Goal: Task Accomplishment & Management: Use online tool/utility

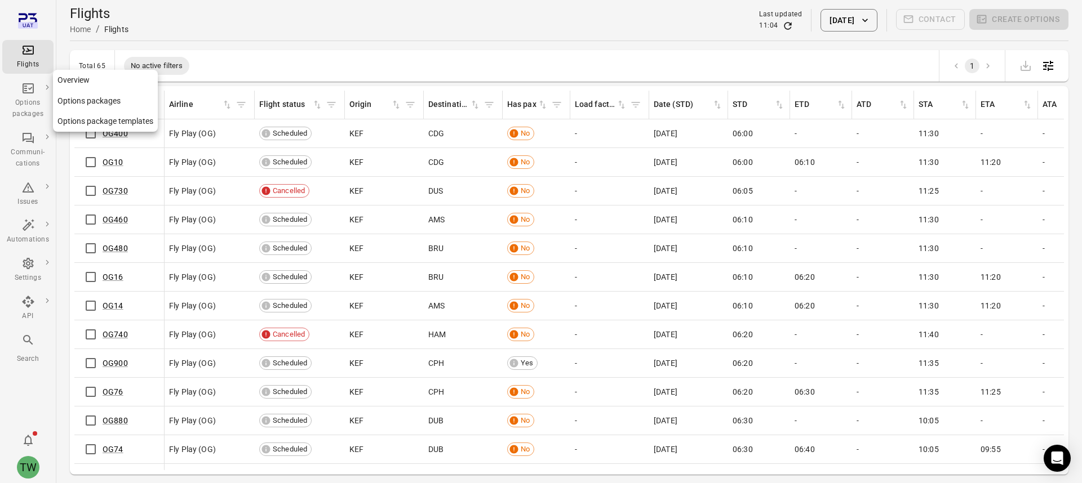
click at [31, 99] on div "Options packages" at bounding box center [28, 108] width 42 height 23
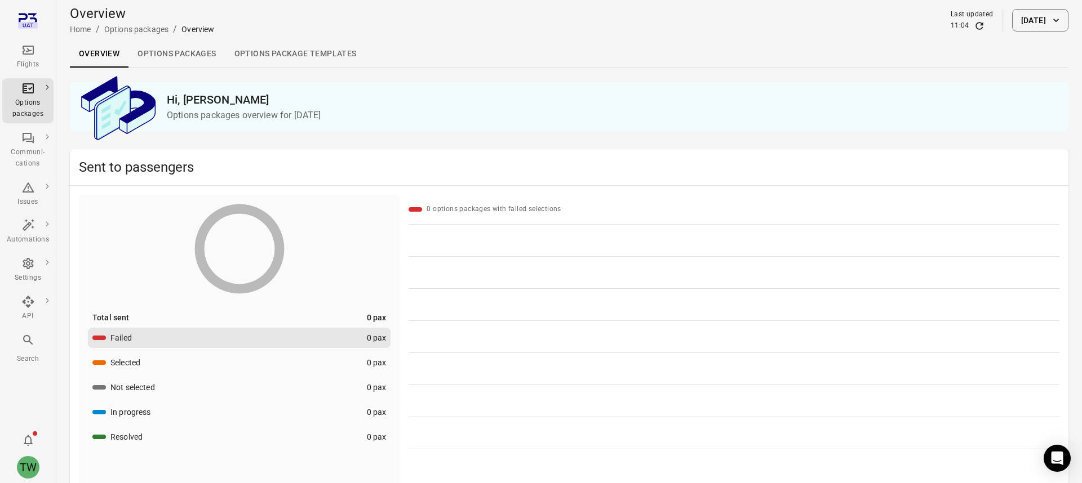
click at [159, 54] on link "Options packages" at bounding box center [176, 54] width 96 height 27
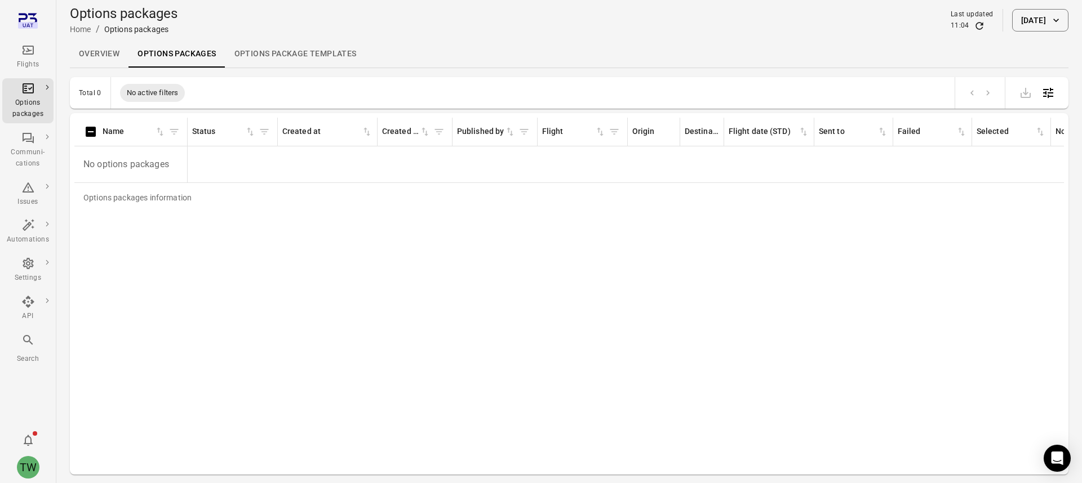
click at [1014, 21] on button "[DATE]" at bounding box center [1040, 20] width 56 height 23
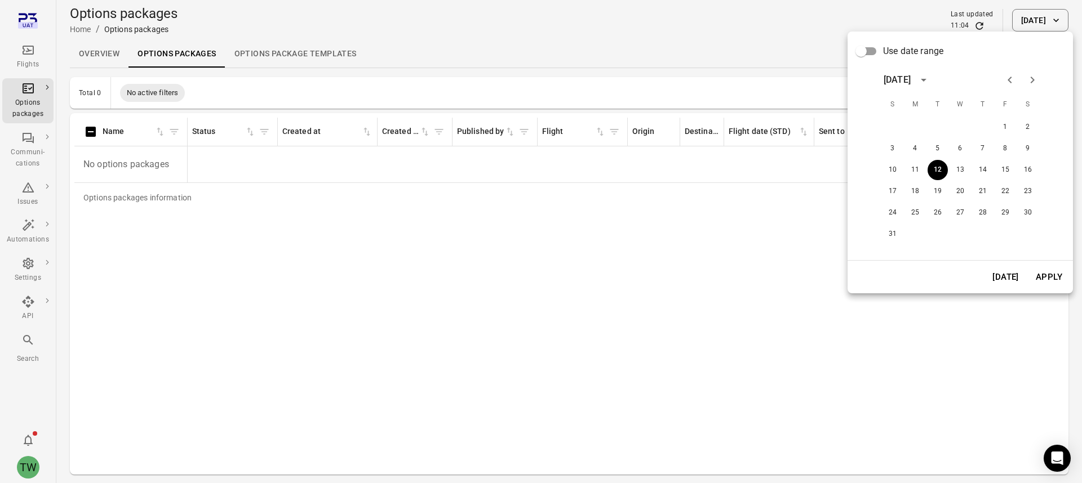
click at [82, 59] on div at bounding box center [541, 241] width 1082 height 483
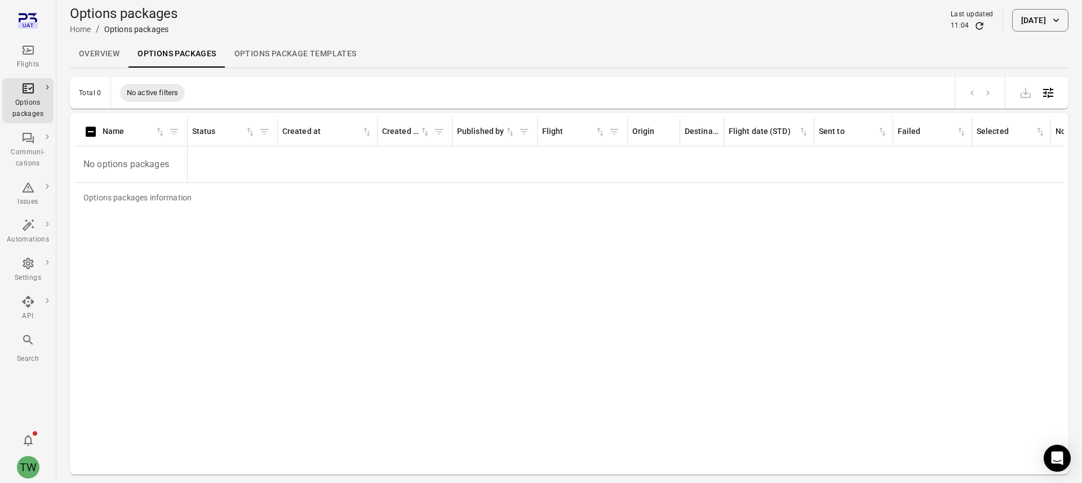
click at [87, 55] on link "Overview" at bounding box center [99, 54] width 59 height 27
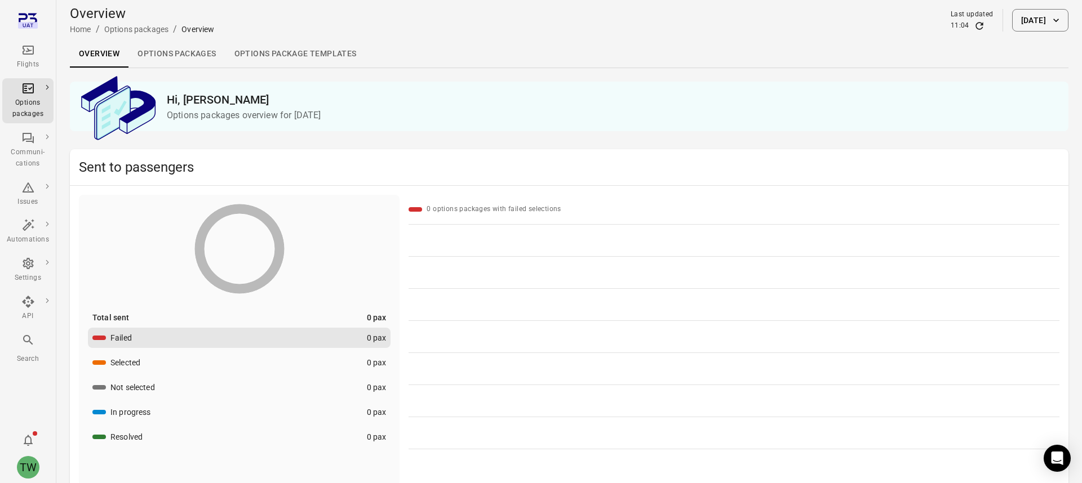
click at [1012, 19] on button "[DATE]" at bounding box center [1040, 20] width 56 height 23
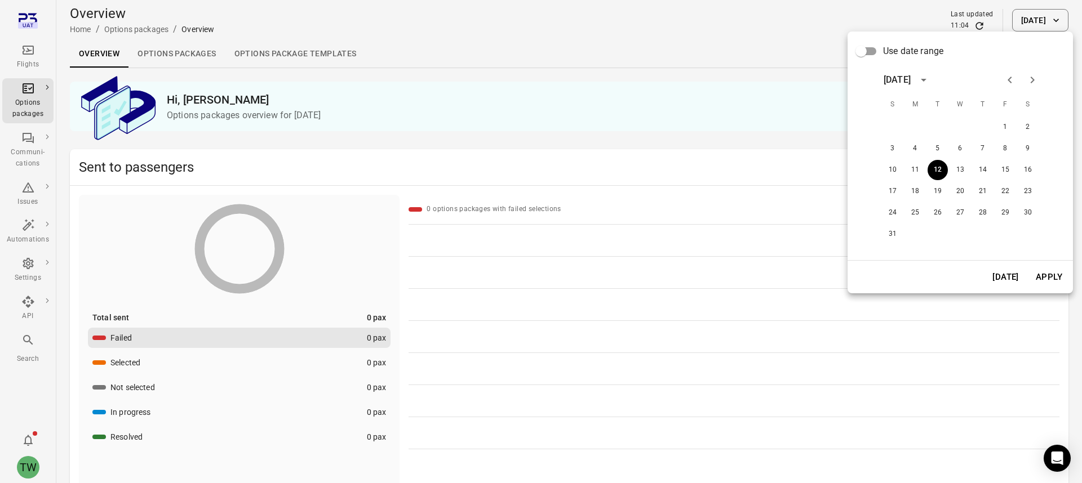
click at [903, 51] on span "Use date range" at bounding box center [913, 52] width 60 height 14
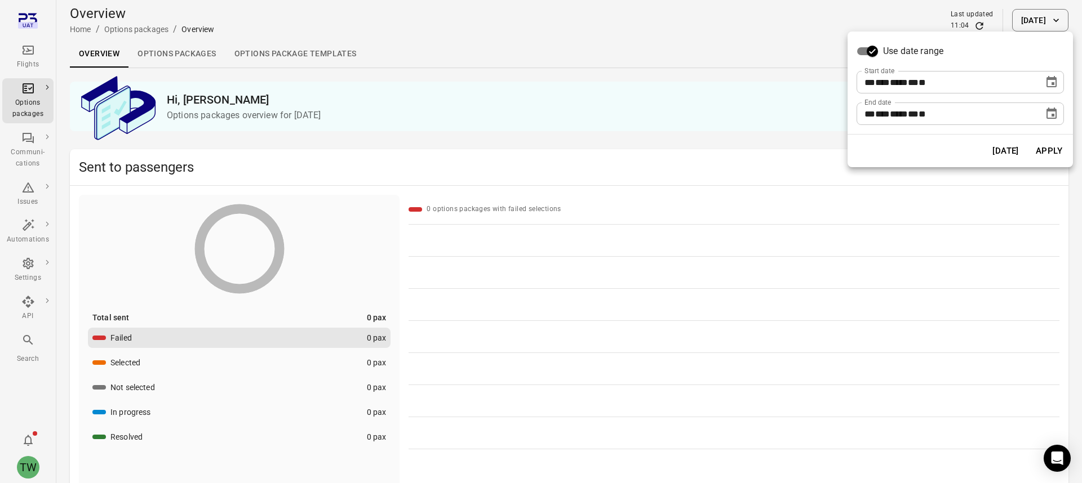
click at [1028, 80] on div "** *** **** ** * **" at bounding box center [949, 82] width 171 height 23
click at [1060, 82] on button "Choose date, selected date is Aug 12, 2025" at bounding box center [1051, 82] width 23 height 23
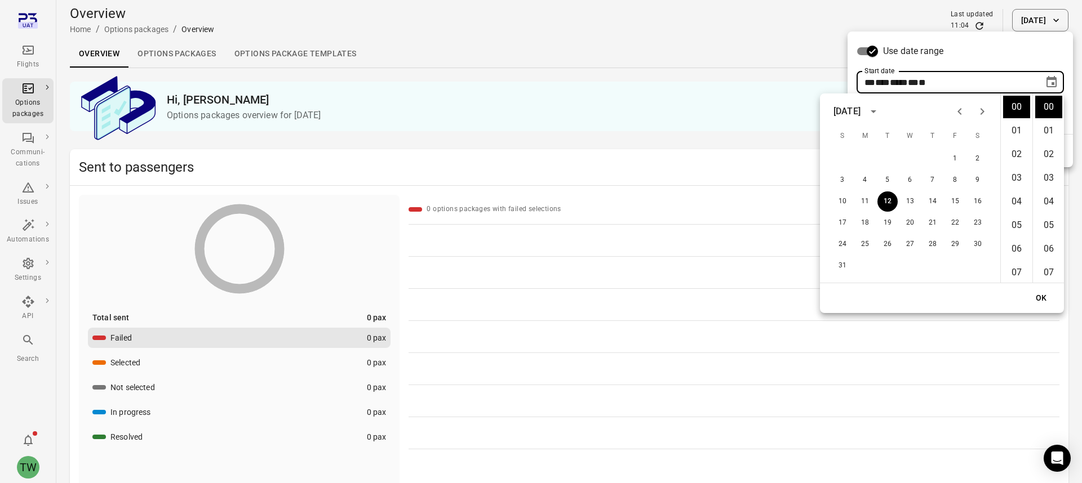
click at [880, 115] on icon "calendar view is open, switch to year view" at bounding box center [874, 112] width 14 height 14
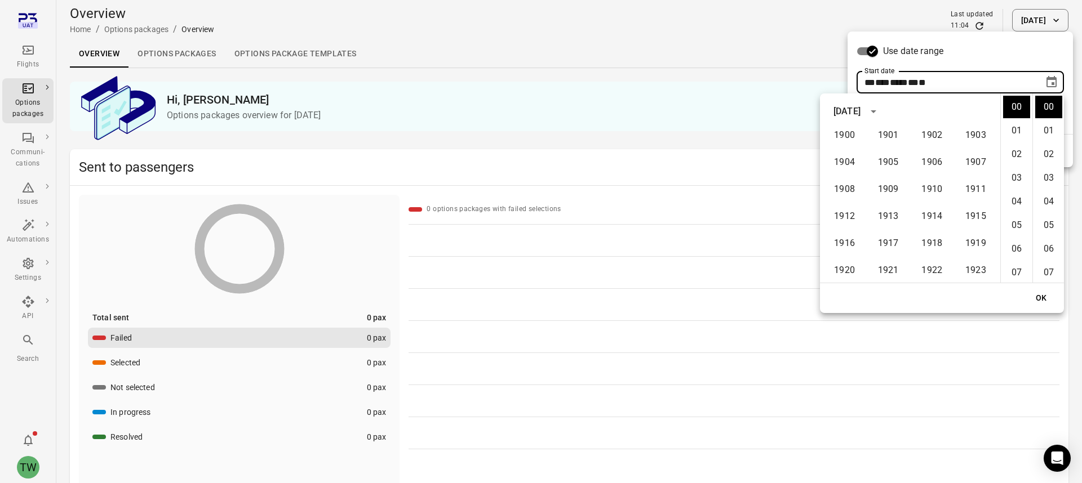
scroll to position [770, 0]
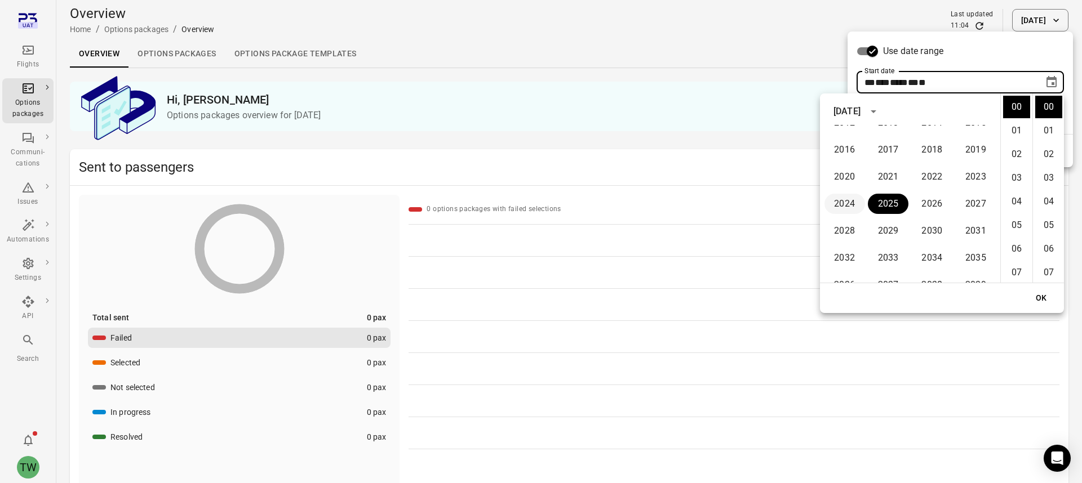
click at [853, 205] on button "2024" at bounding box center [844, 204] width 41 height 20
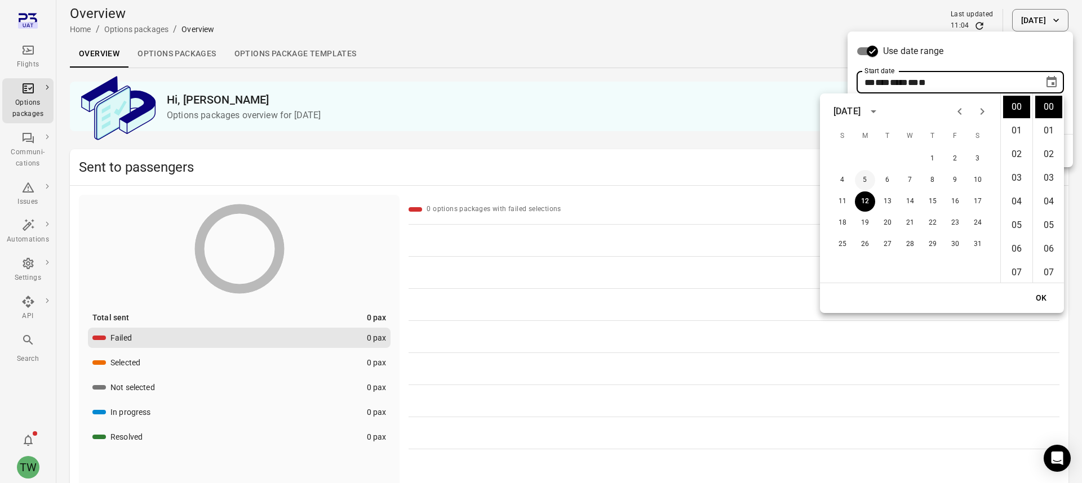
click at [869, 175] on button "5" at bounding box center [865, 180] width 20 height 20
type input "**********"
click at [1044, 298] on button "OK" at bounding box center [1041, 298] width 36 height 21
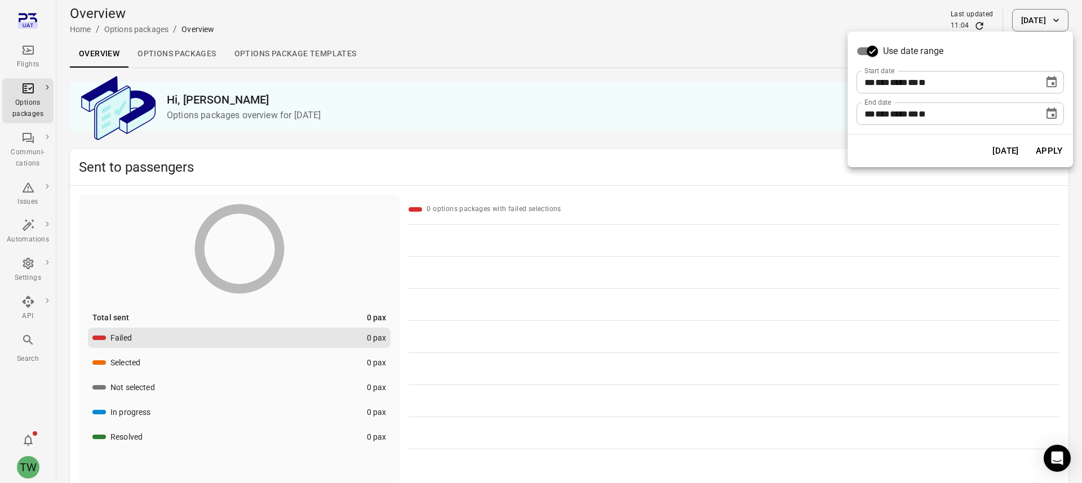
click at [1046, 158] on button "Apply" at bounding box center [1049, 151] width 39 height 24
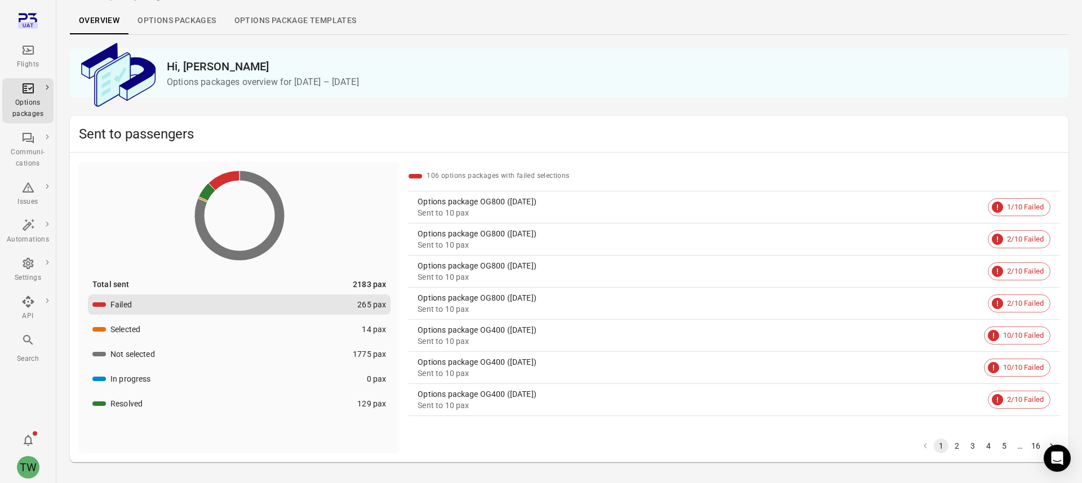
scroll to position [36, 0]
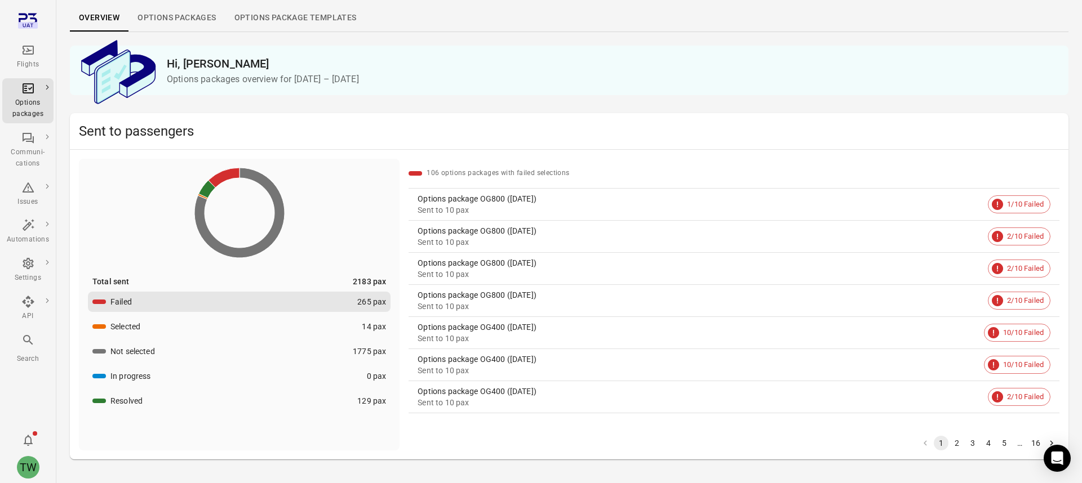
click at [327, 325] on button "Selected 14 pax" at bounding box center [239, 327] width 303 height 20
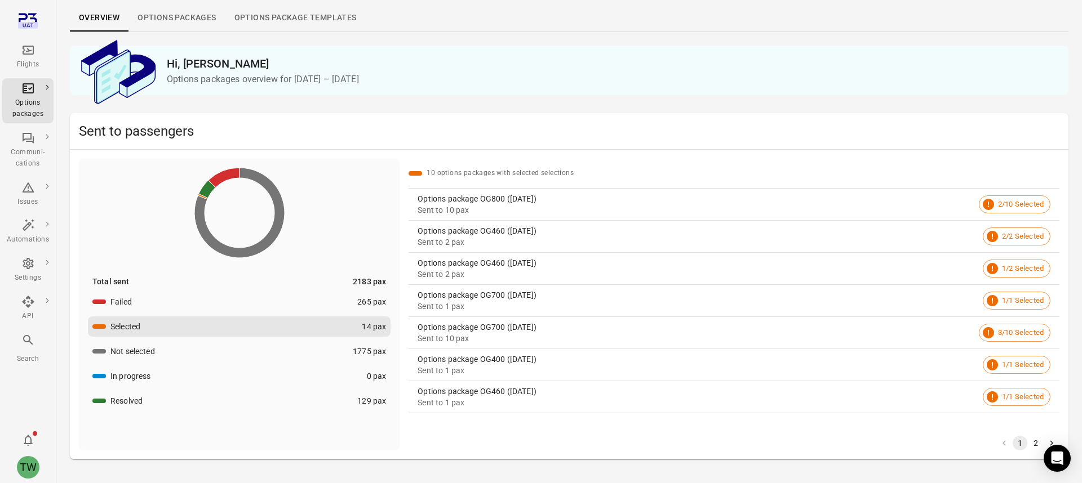
click at [305, 400] on button "Resolved 129 pax" at bounding box center [239, 401] width 303 height 20
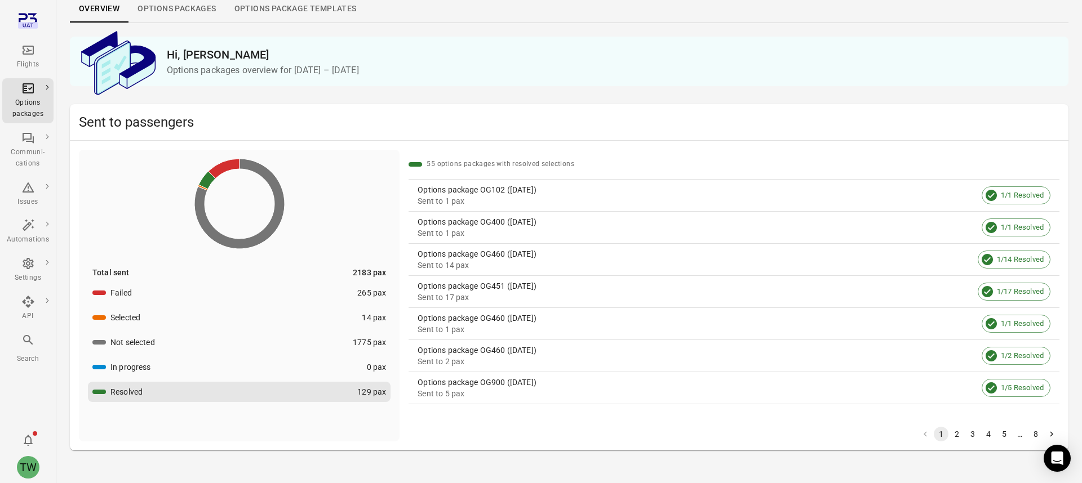
scroll to position [57, 0]
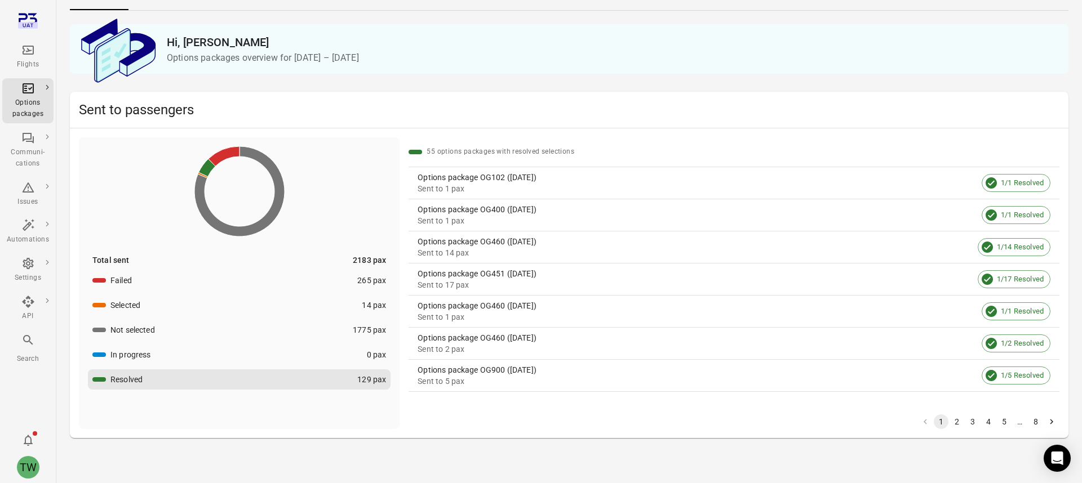
click at [492, 279] on div "Options package OG451 ([DATE])" at bounding box center [696, 273] width 556 height 11
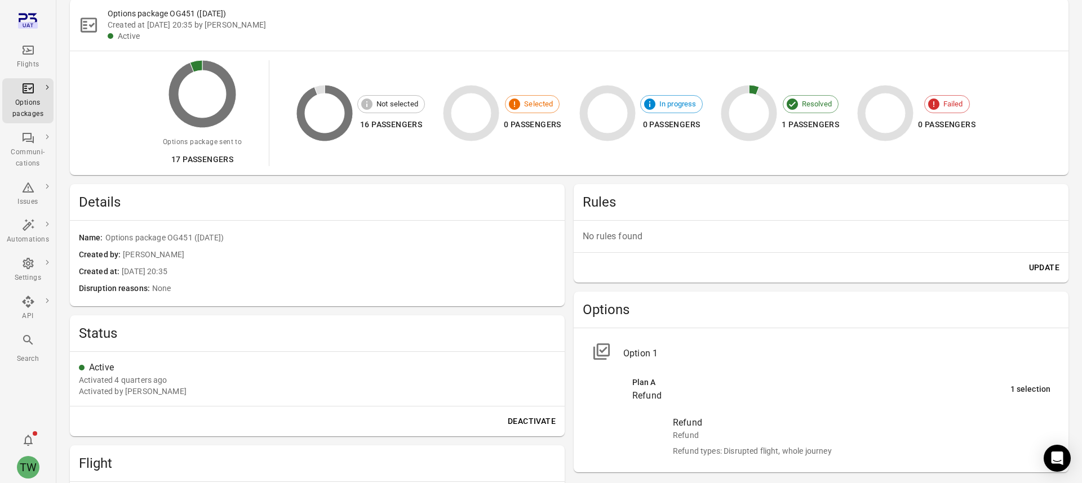
scroll to position [73, 0]
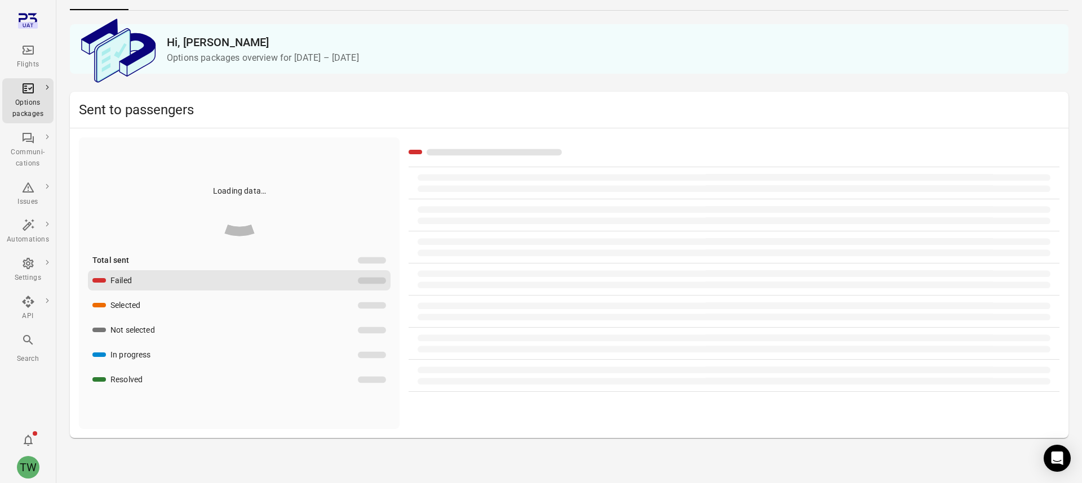
scroll to position [57, 0]
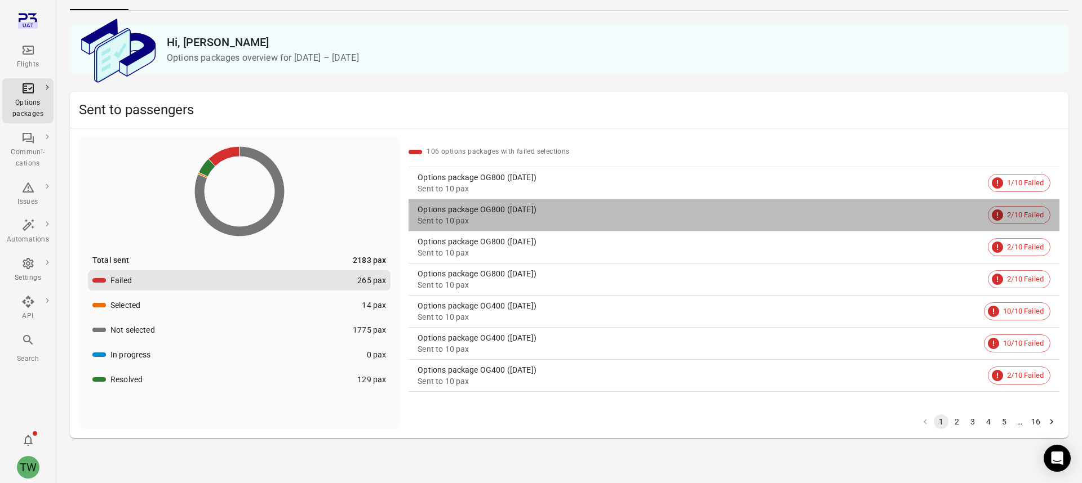
click at [803, 227] on link "Options package OG800 ([DATE]) Sent to 10 pax 2/10 Failed" at bounding box center [734, 215] width 651 height 32
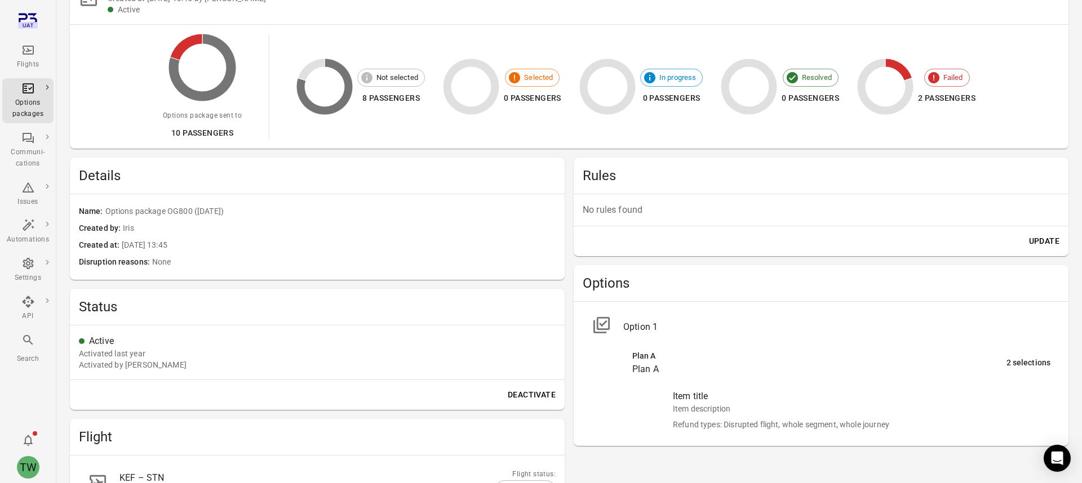
scroll to position [101, 0]
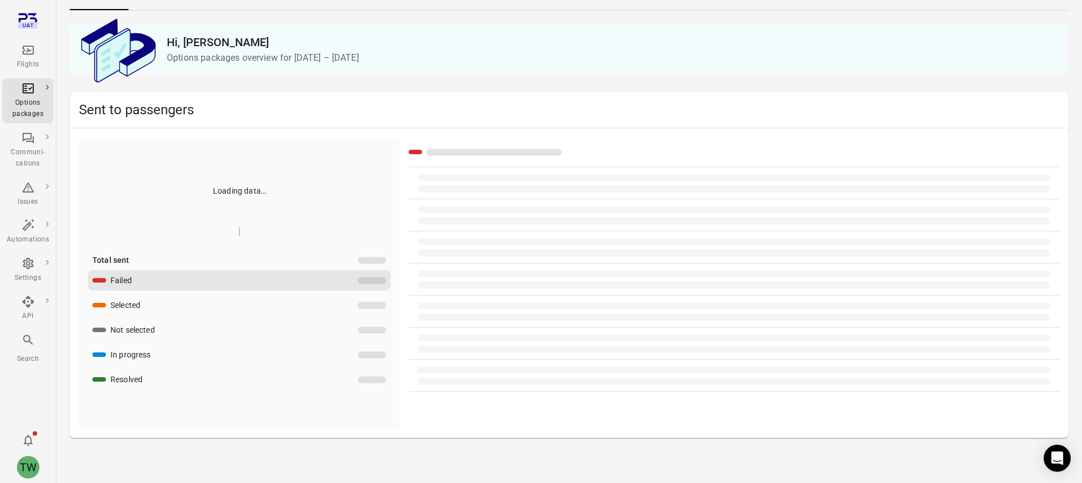
scroll to position [57, 0]
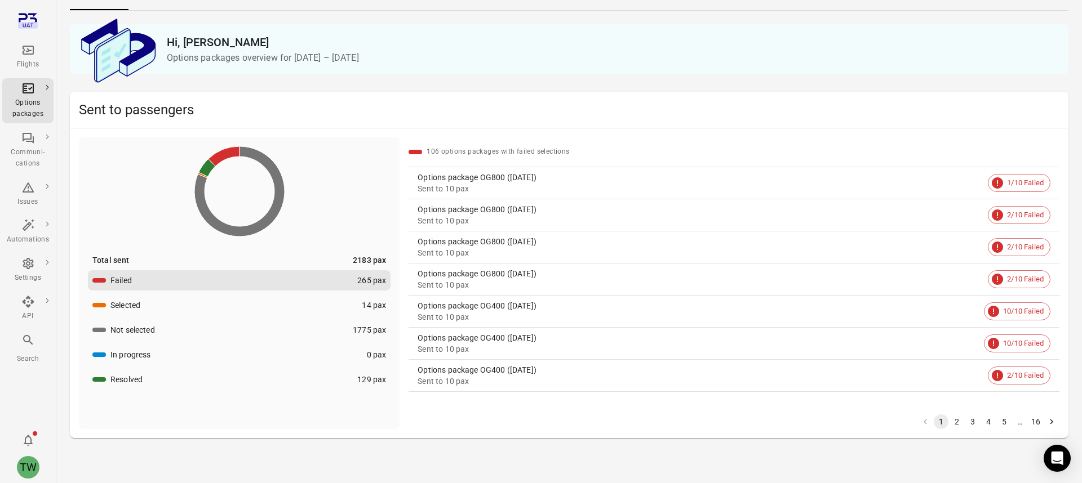
click at [163, 378] on button "Resolved 129 pax" at bounding box center [239, 380] width 303 height 20
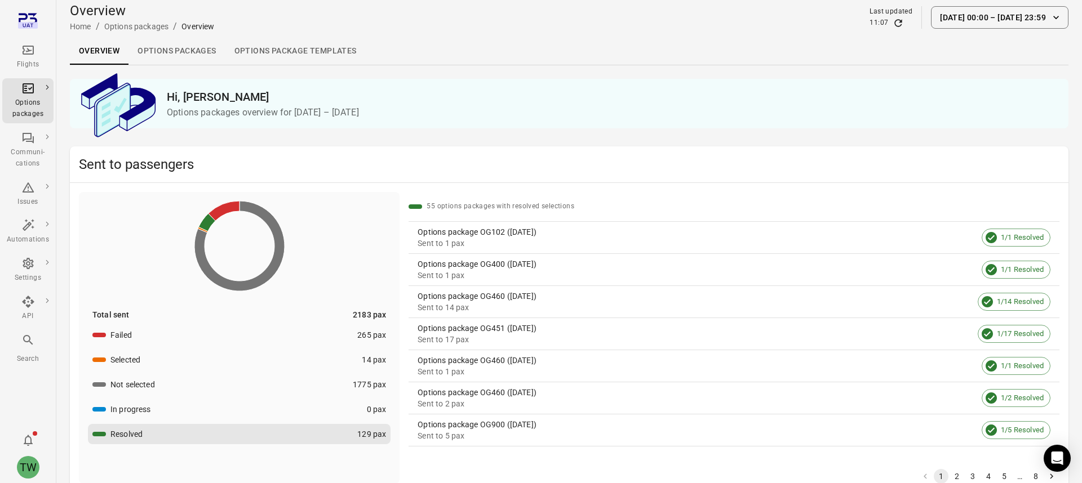
scroll to position [1, 0]
click at [180, 51] on link "Options packages" at bounding box center [176, 52] width 96 height 27
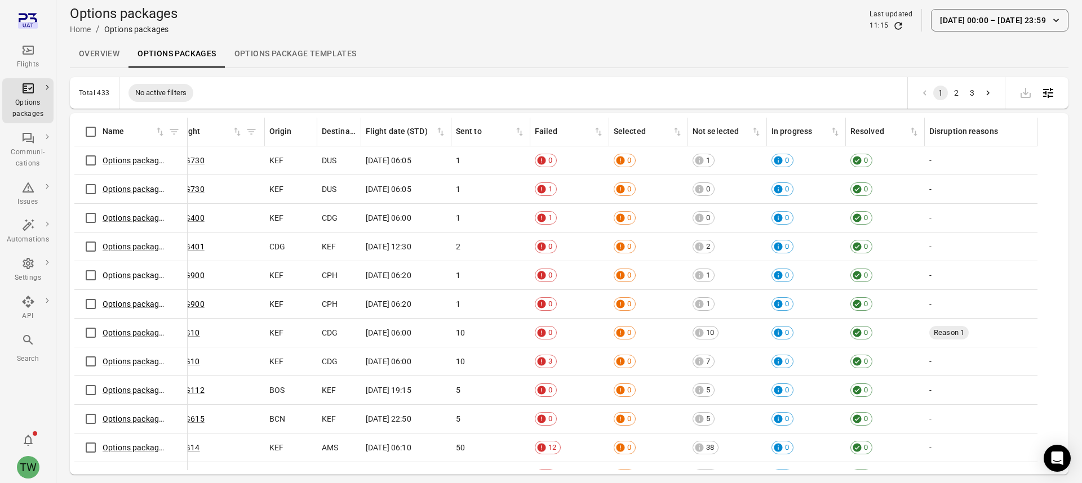
scroll to position [0, 362]
click at [99, 50] on link "Overview" at bounding box center [99, 54] width 59 height 27
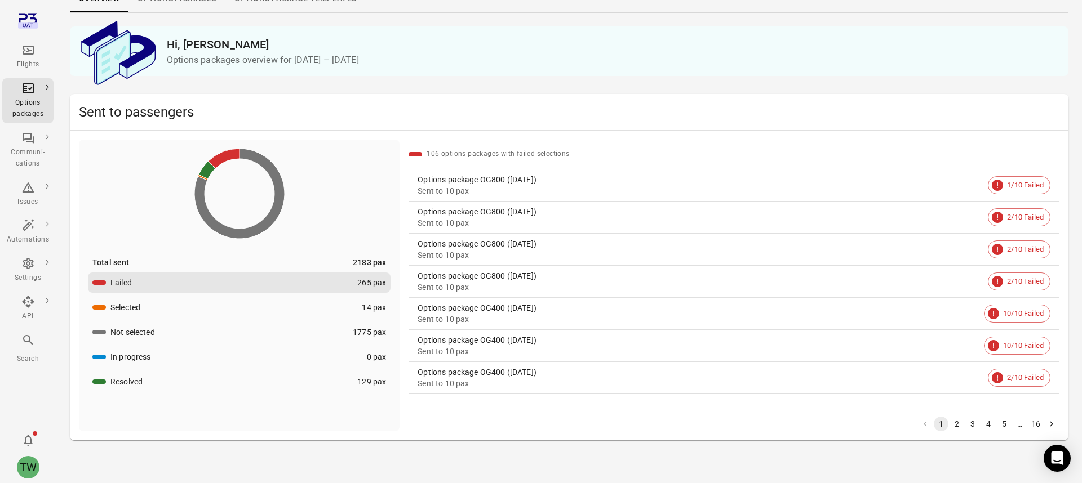
scroll to position [57, 0]
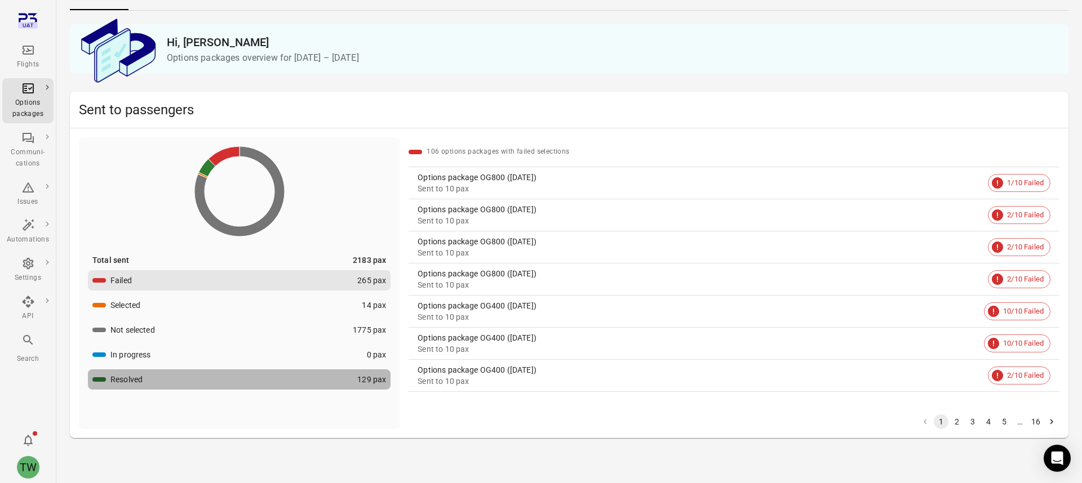
click at [203, 380] on button "Resolved 129 pax" at bounding box center [239, 380] width 303 height 20
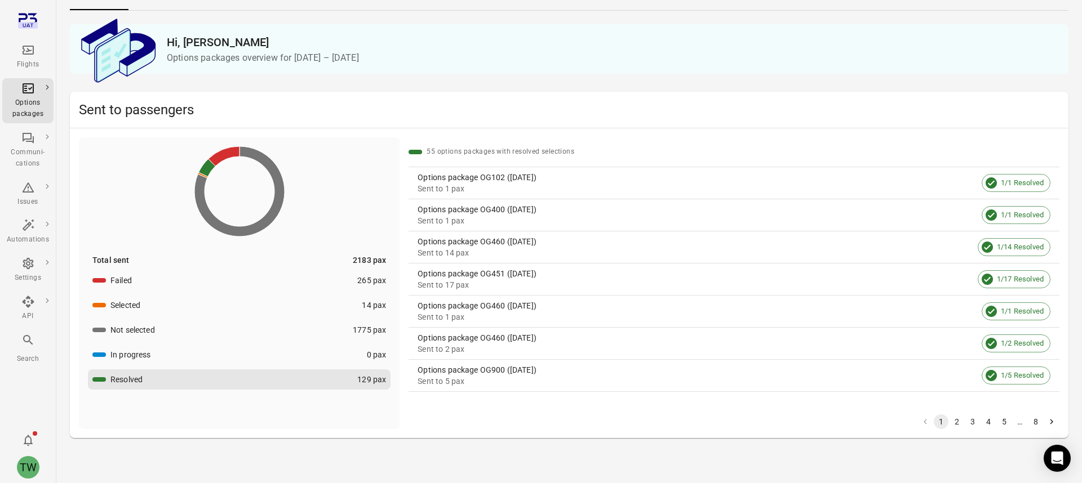
click at [211, 358] on button "In progress 0 pax" at bounding box center [239, 355] width 303 height 20
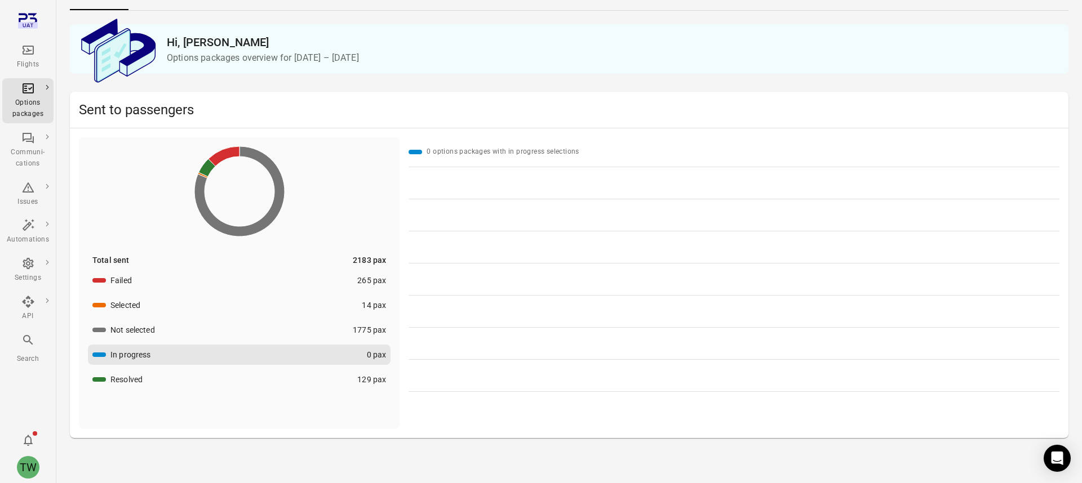
click at [206, 375] on button "Resolved 129 pax" at bounding box center [239, 380] width 303 height 20
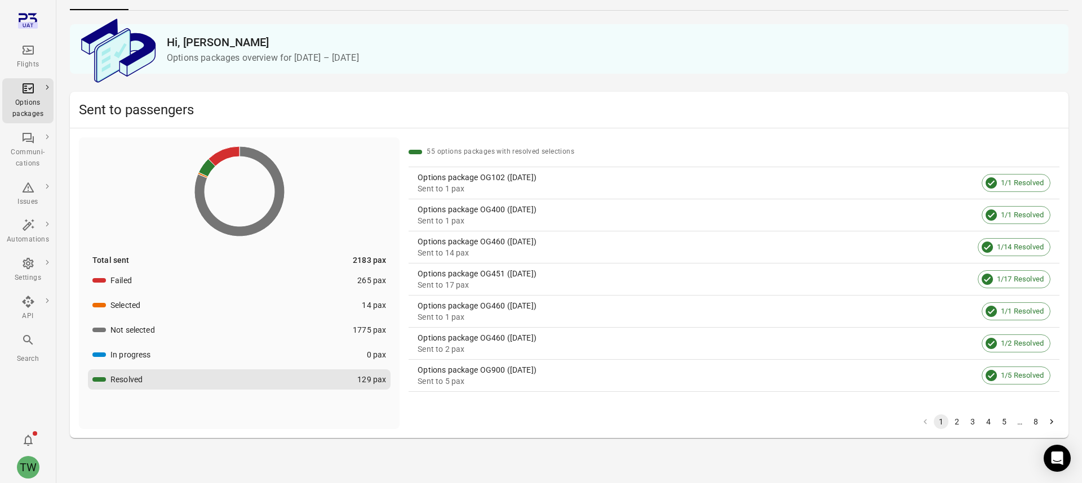
click at [338, 280] on button "Failed 265 pax" at bounding box center [239, 280] width 303 height 20
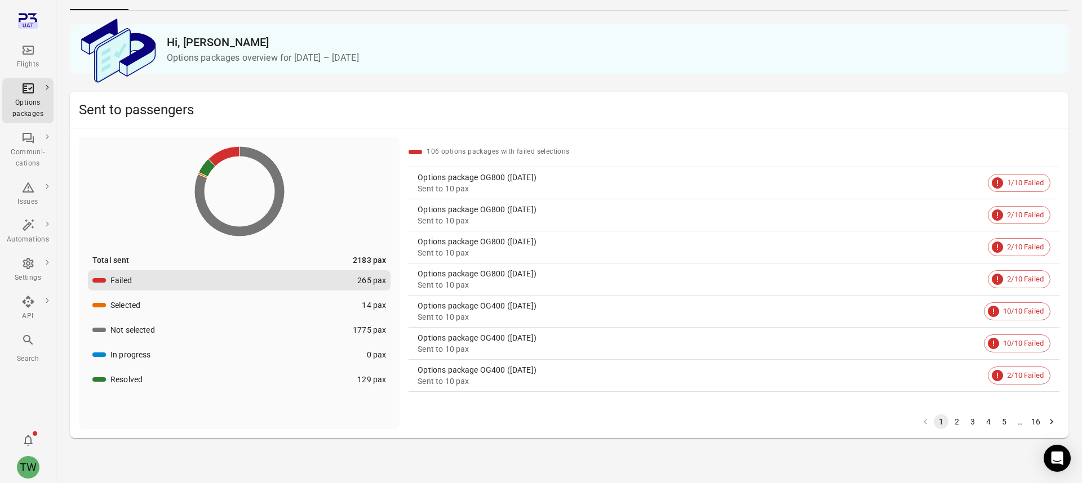
click at [325, 380] on button "Resolved 129 pax" at bounding box center [239, 380] width 303 height 20
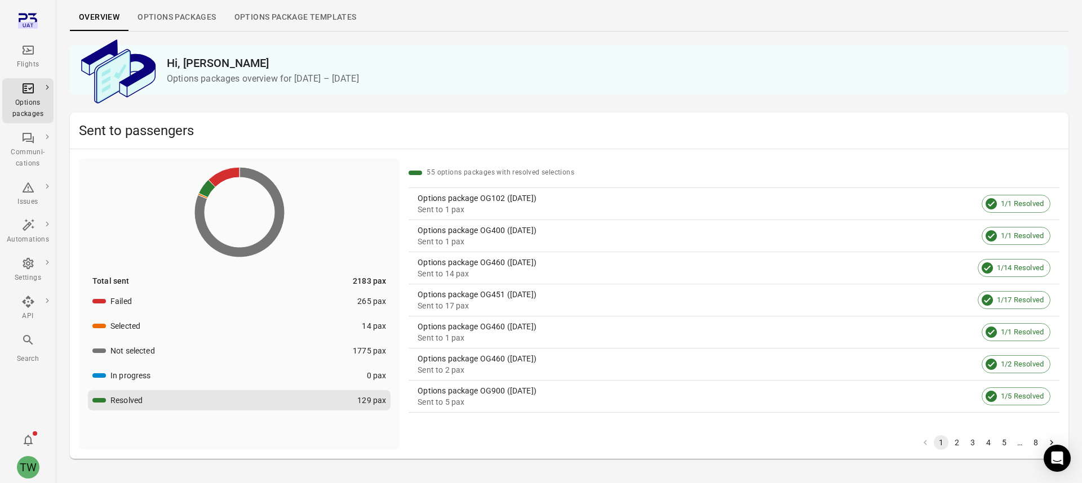
scroll to position [41, 0]
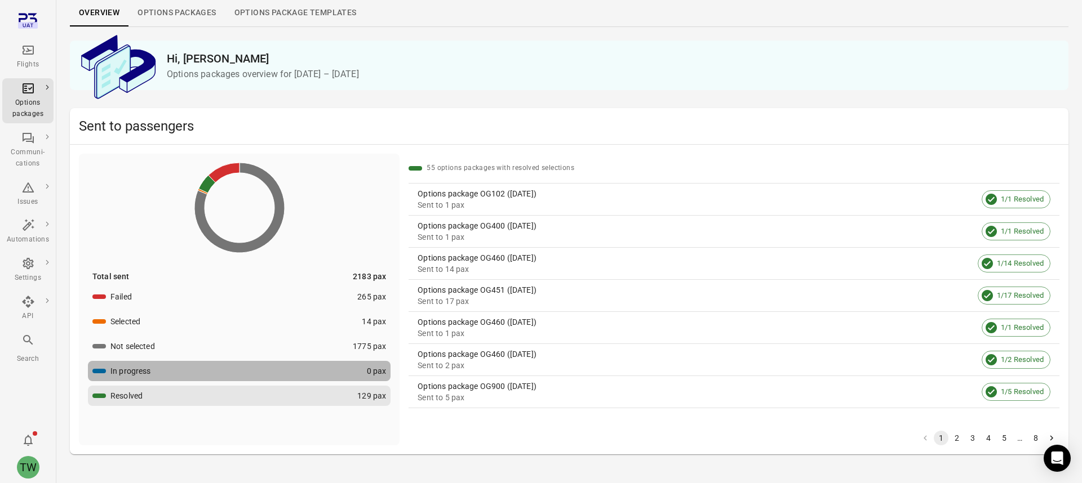
click at [297, 370] on button "In progress 0 pax" at bounding box center [239, 371] width 303 height 20
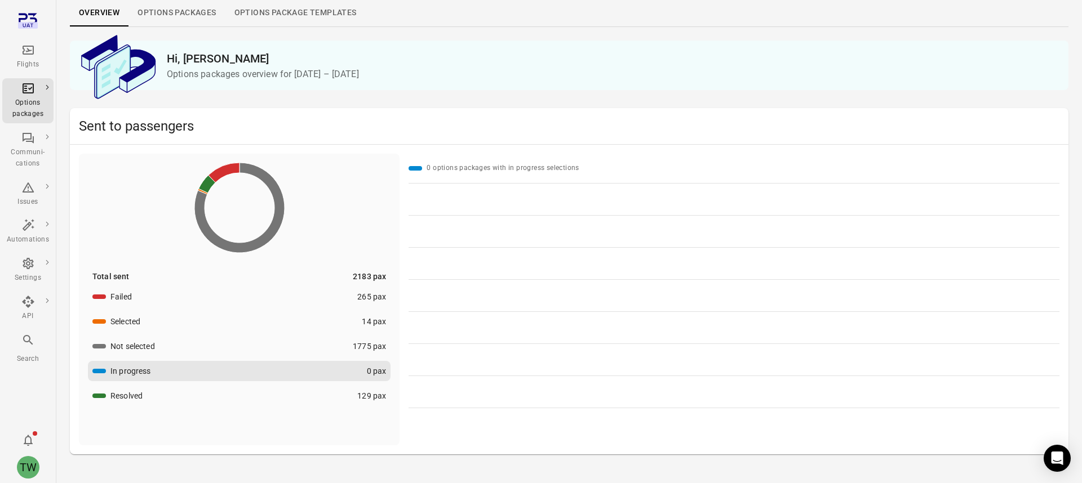
click at [301, 397] on button "Resolved 129 pax" at bounding box center [239, 396] width 303 height 20
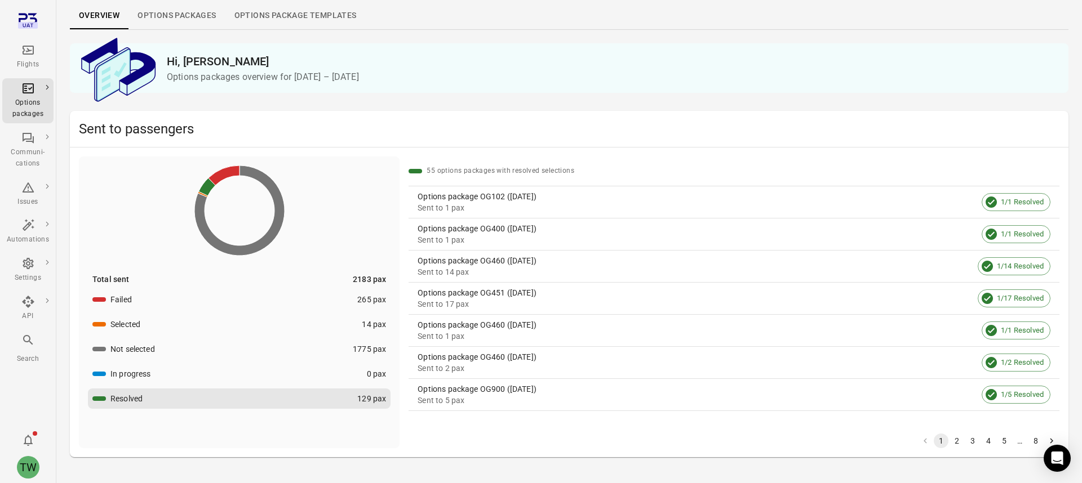
scroll to position [40, 0]
click at [326, 298] on button "Failed 265 pax" at bounding box center [239, 298] width 303 height 20
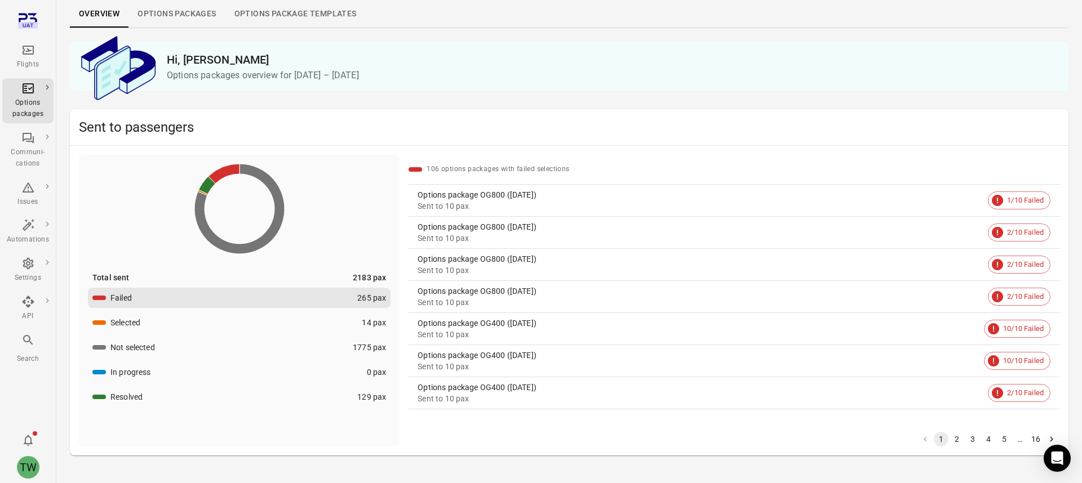
click at [662, 203] on div "Sent to 10 pax" at bounding box center [701, 206] width 566 height 11
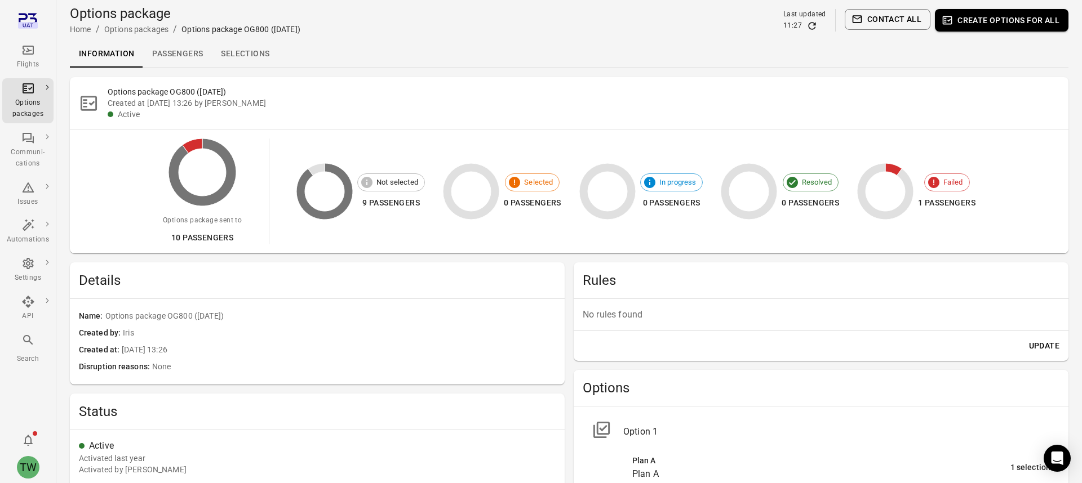
scroll to position [40, 0]
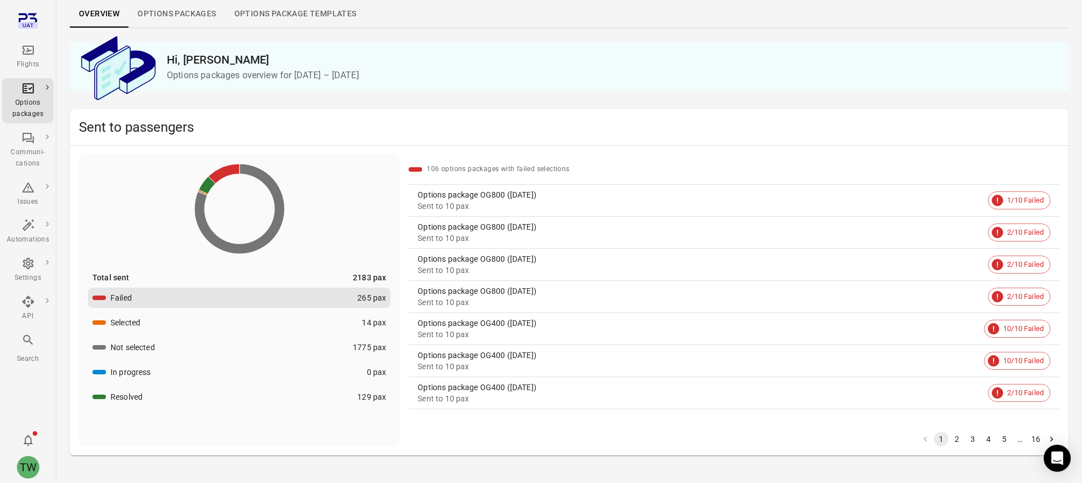
click at [178, 15] on link "Options packages" at bounding box center [176, 14] width 96 height 27
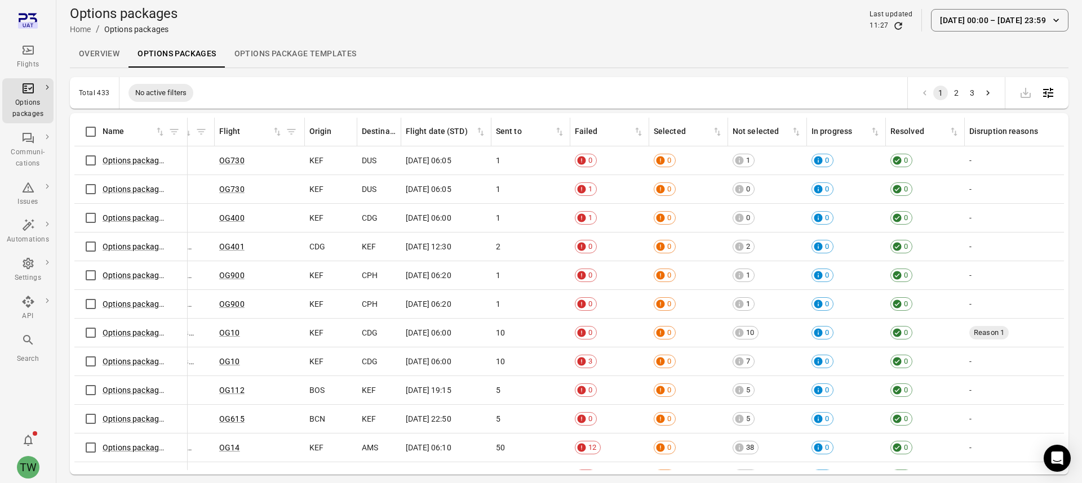
scroll to position [0, 393]
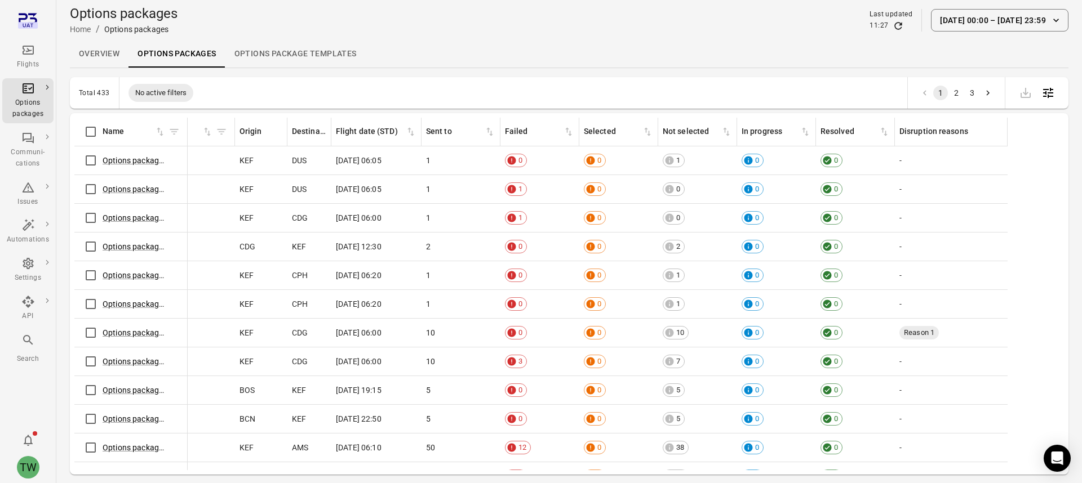
click at [101, 56] on link "Overview" at bounding box center [99, 54] width 59 height 27
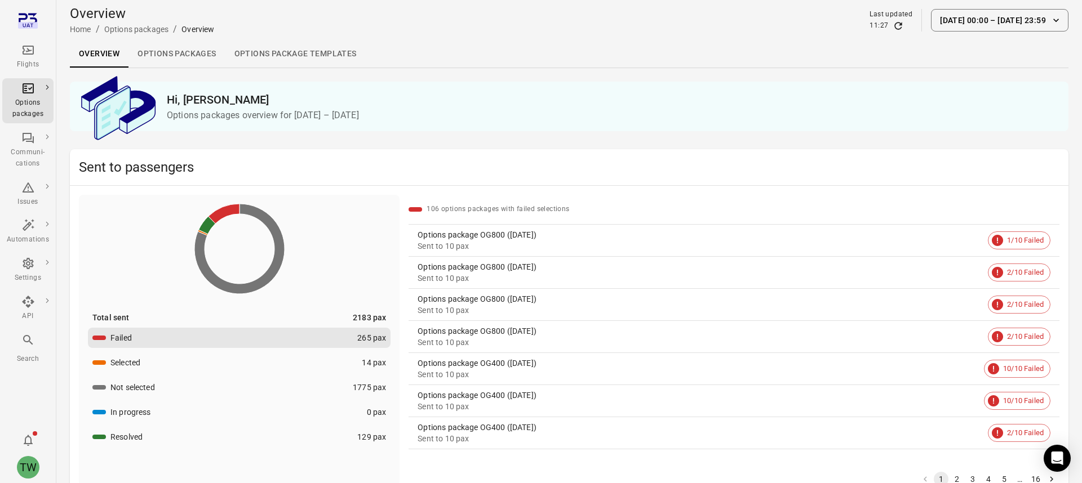
click at [179, 52] on link "Options packages" at bounding box center [176, 54] width 96 height 27
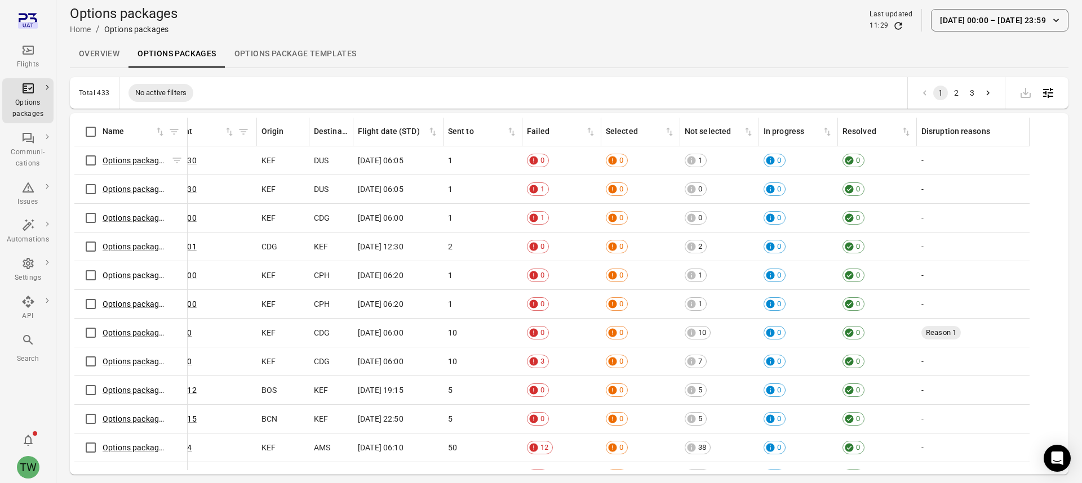
scroll to position [0, 393]
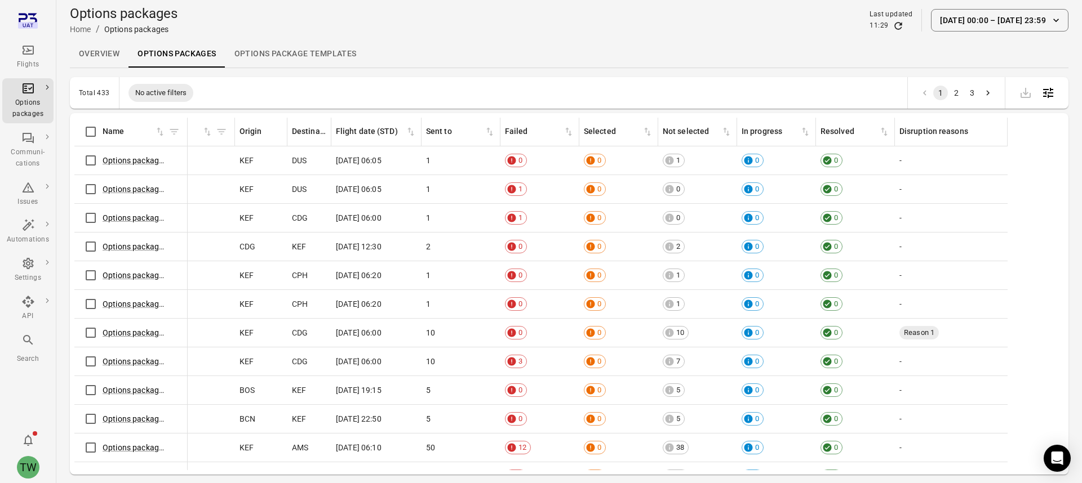
click at [106, 57] on link "Overview" at bounding box center [99, 54] width 59 height 27
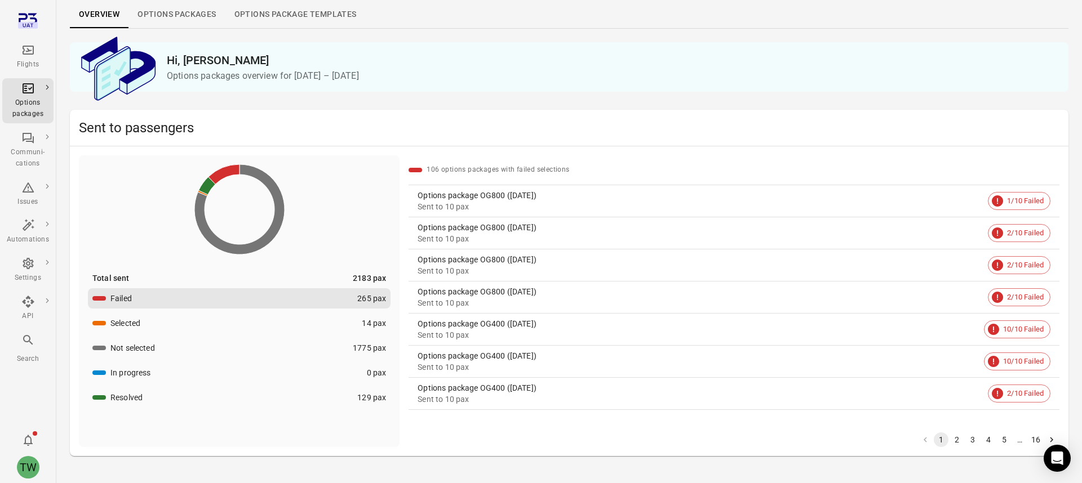
scroll to position [41, 0]
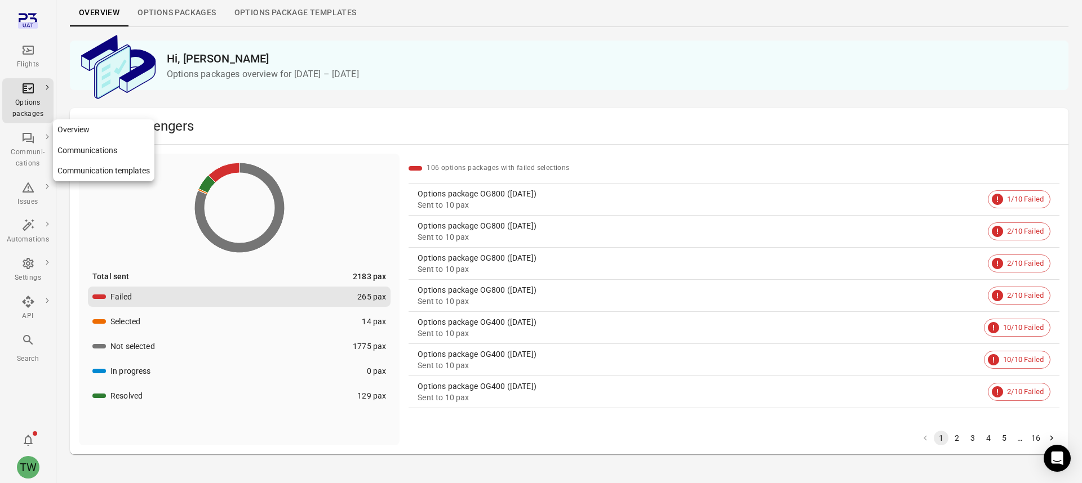
click at [20, 161] on div "Communi-cations" at bounding box center [28, 158] width 42 height 23
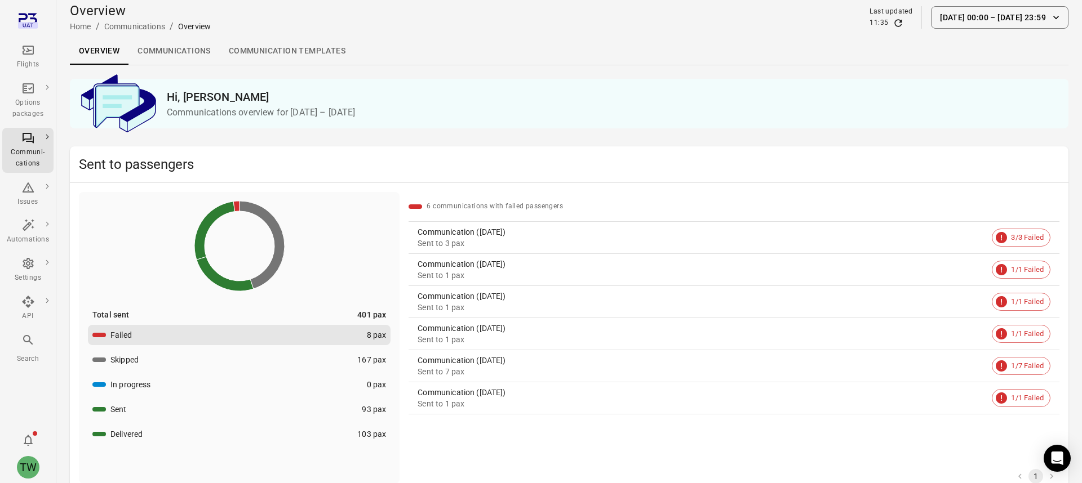
scroll to position [5, 0]
click at [178, 48] on link "Communications" at bounding box center [173, 49] width 91 height 27
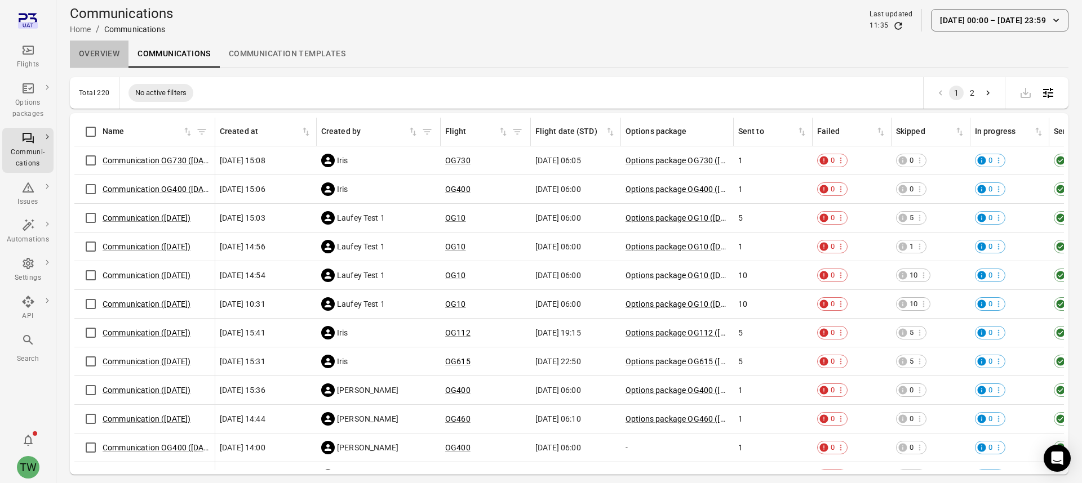
click at [95, 57] on link "Overview" at bounding box center [99, 54] width 59 height 27
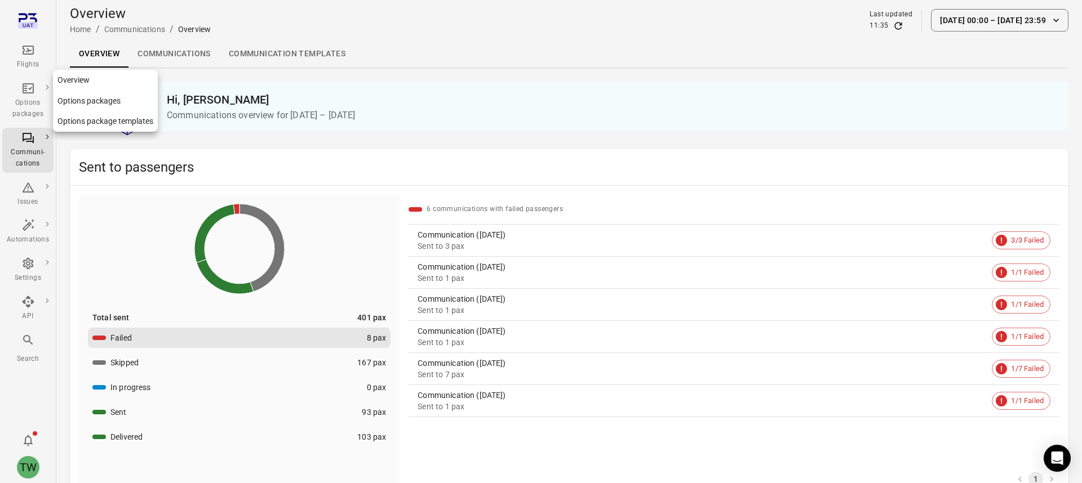
click at [23, 99] on div "Options packages" at bounding box center [28, 108] width 42 height 23
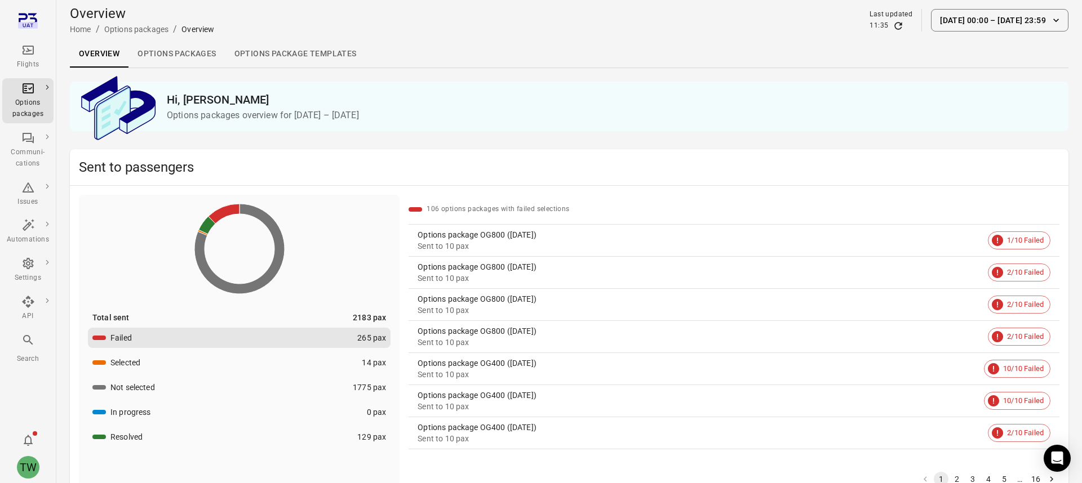
click at [193, 60] on link "Options packages" at bounding box center [176, 54] width 96 height 27
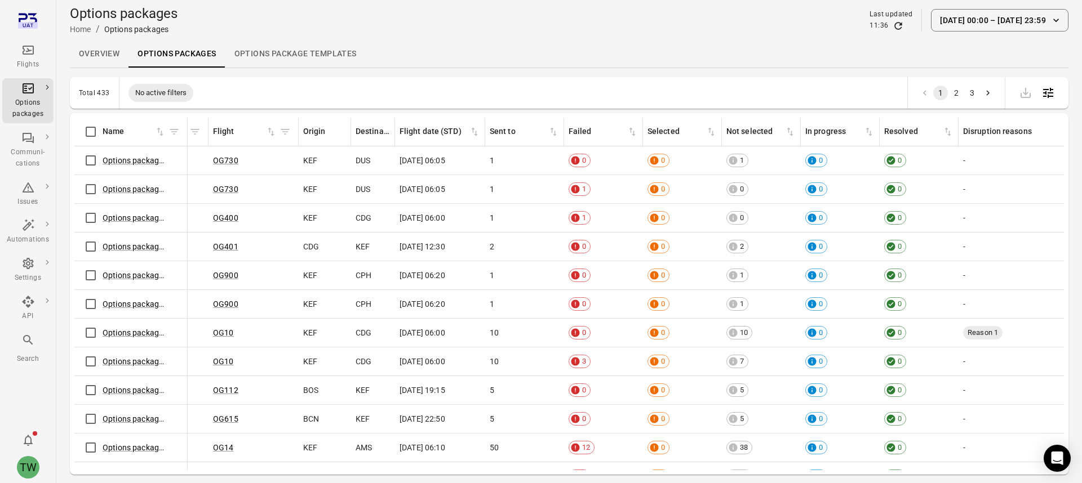
scroll to position [0, 393]
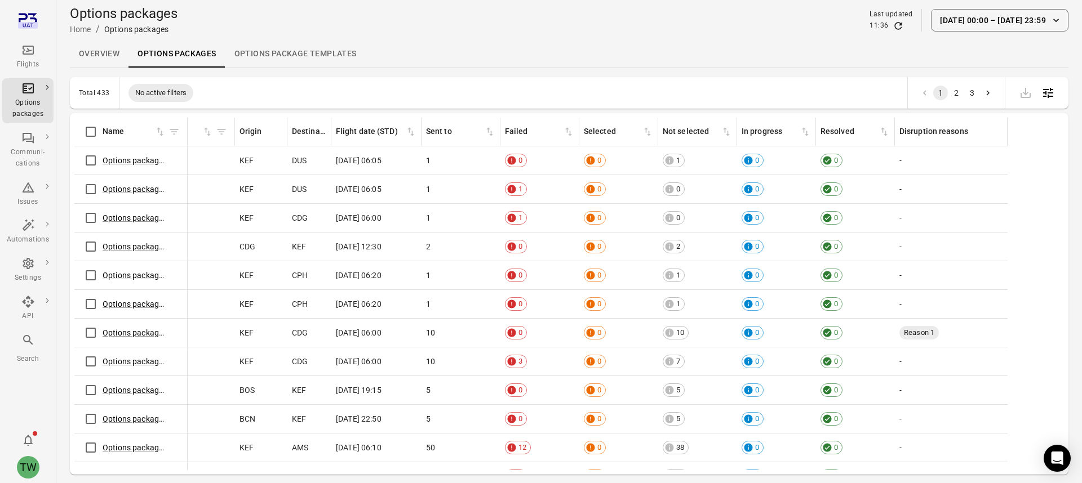
click at [105, 47] on link "Overview" at bounding box center [99, 54] width 59 height 27
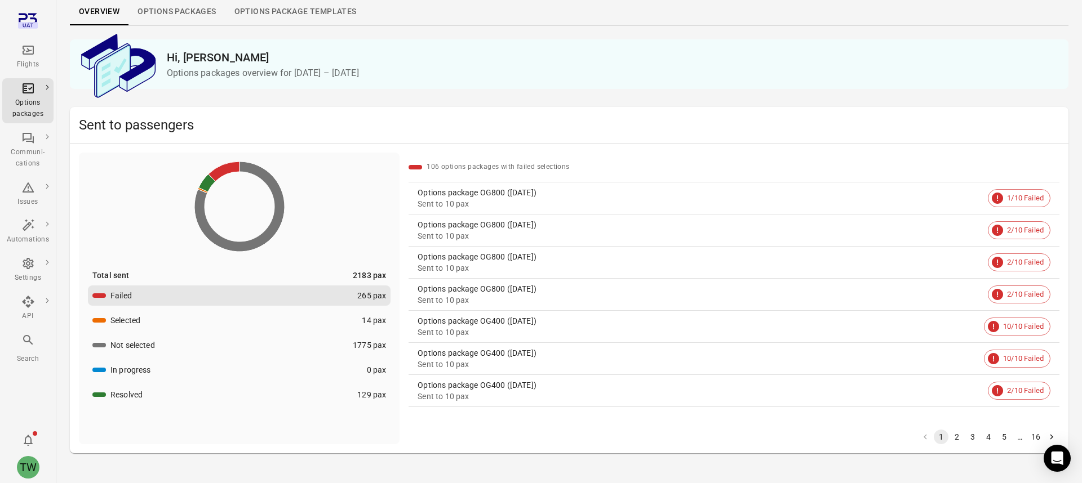
scroll to position [43, 0]
click at [557, 191] on div "Options package OG800 ([DATE])" at bounding box center [701, 191] width 566 height 11
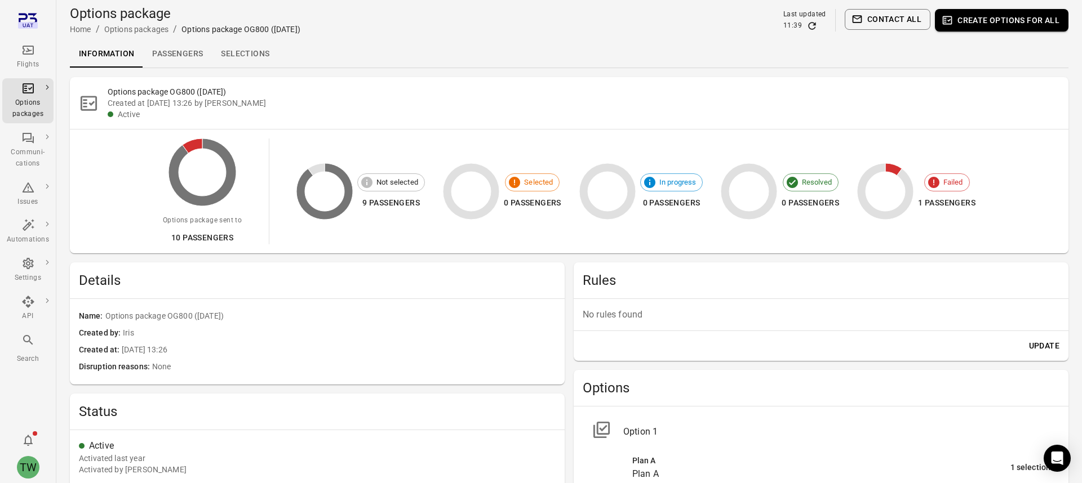
click at [175, 47] on link "Passengers" at bounding box center [177, 54] width 69 height 27
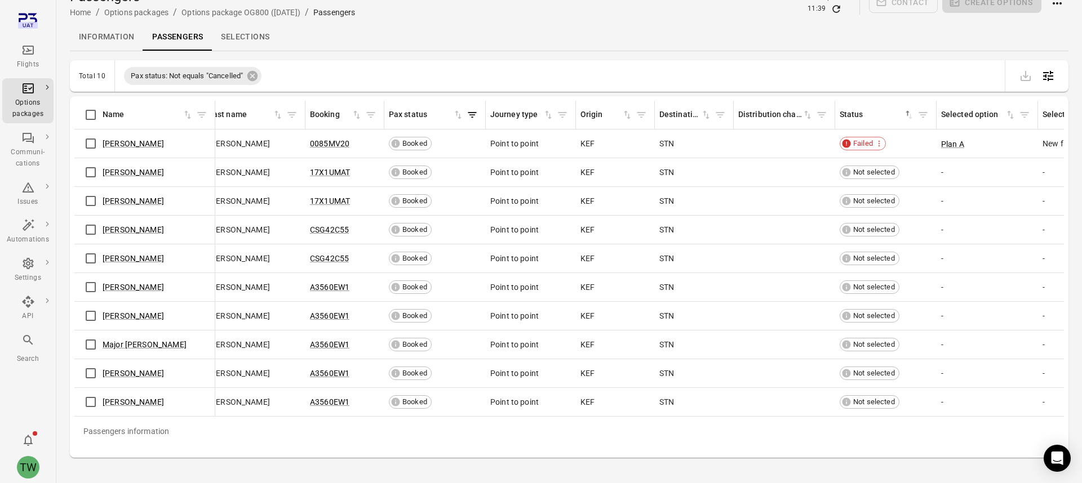
scroll to position [0, 135]
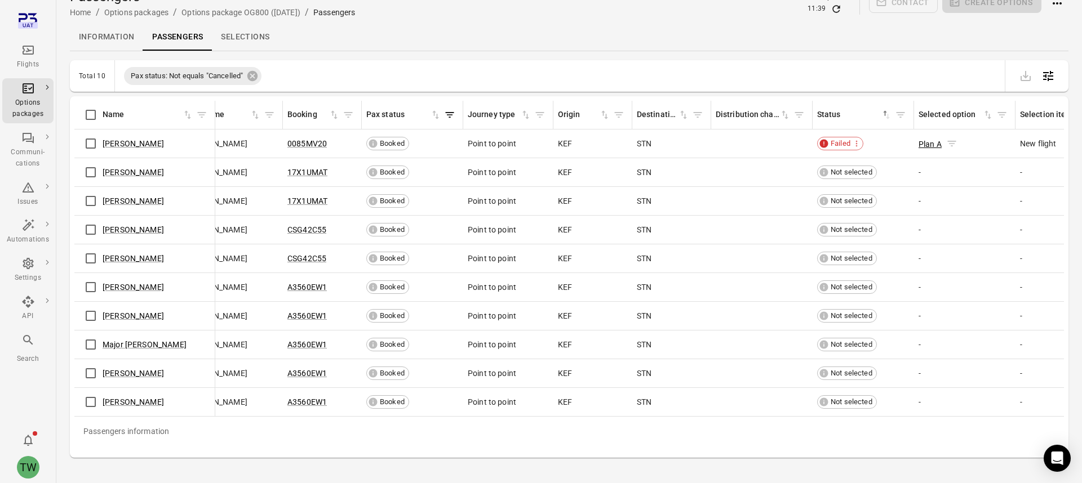
click at [934, 144] on button "Plan A" at bounding box center [930, 144] width 23 height 11
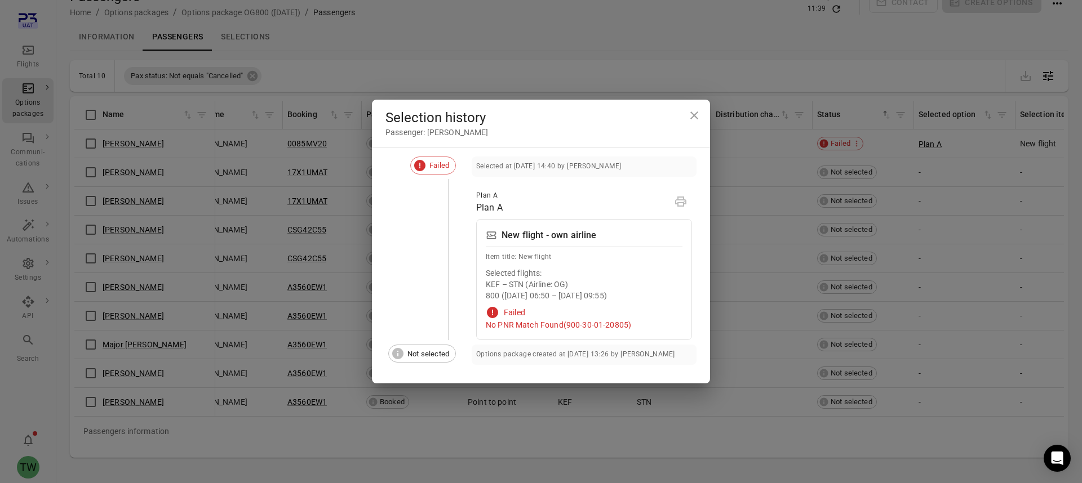
click at [693, 113] on icon "Close dialog" at bounding box center [694, 116] width 14 height 14
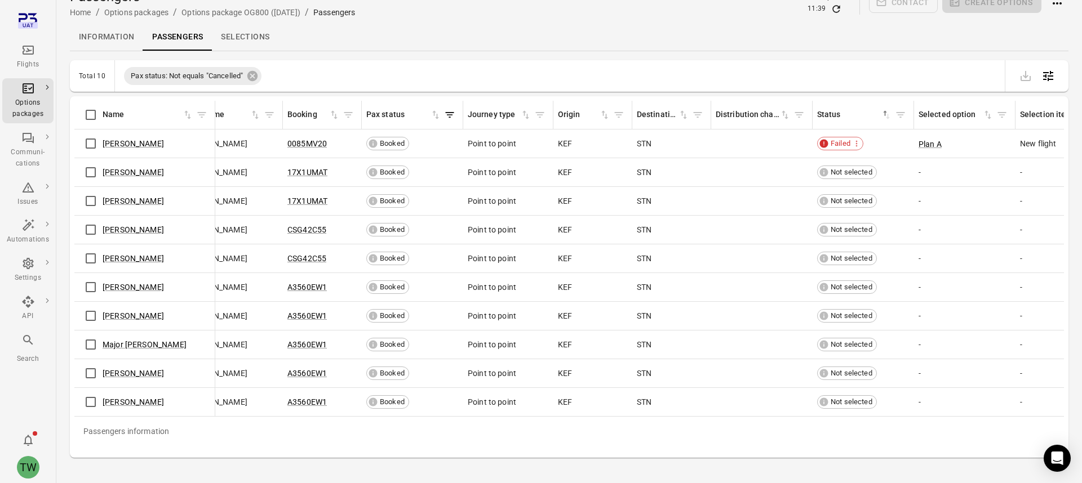
click at [245, 34] on link "Selections" at bounding box center [245, 37] width 66 height 27
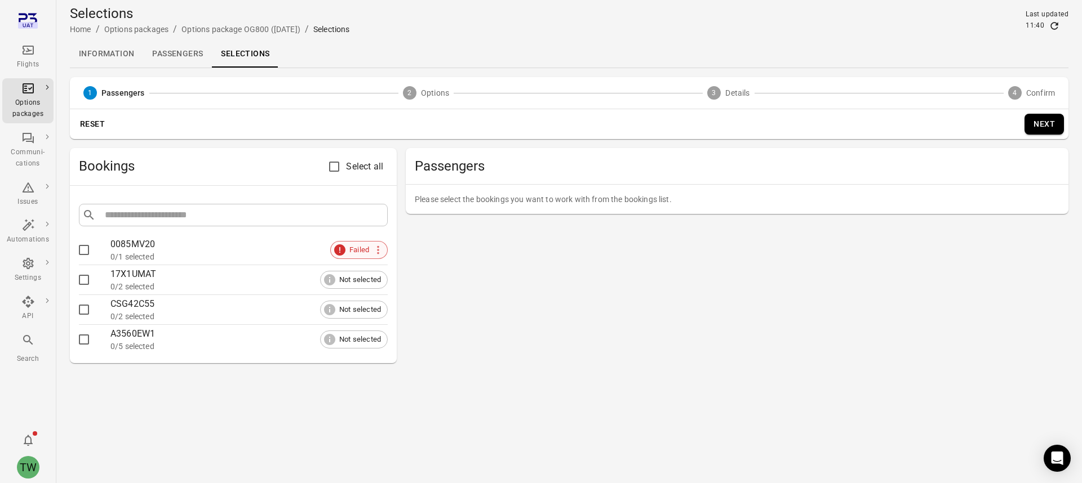
click at [357, 246] on span "Failed" at bounding box center [359, 250] width 32 height 11
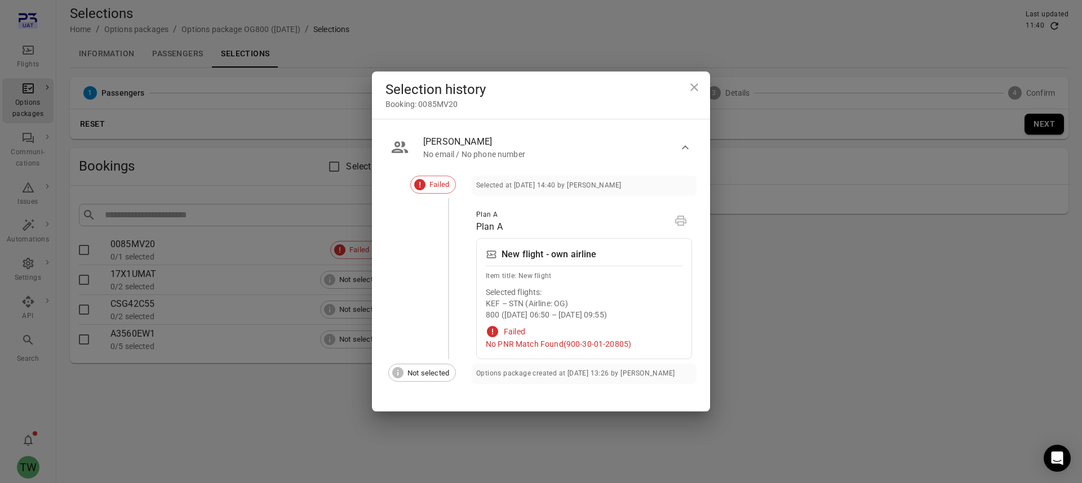
click at [696, 87] on icon "Close dialog" at bounding box center [694, 88] width 14 height 14
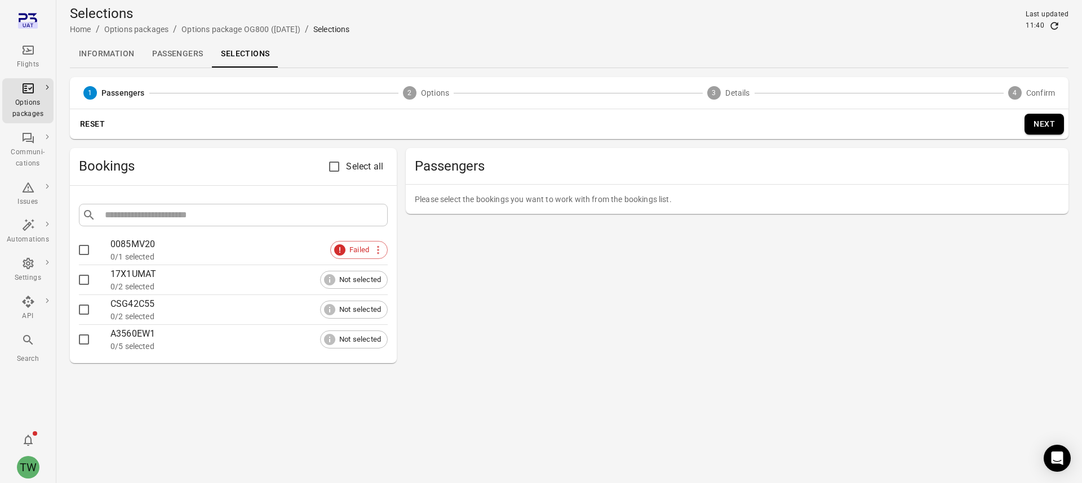
click at [340, 277] on span "Not selected" at bounding box center [360, 279] width 54 height 11
click at [363, 247] on span "Failed" at bounding box center [359, 250] width 32 height 11
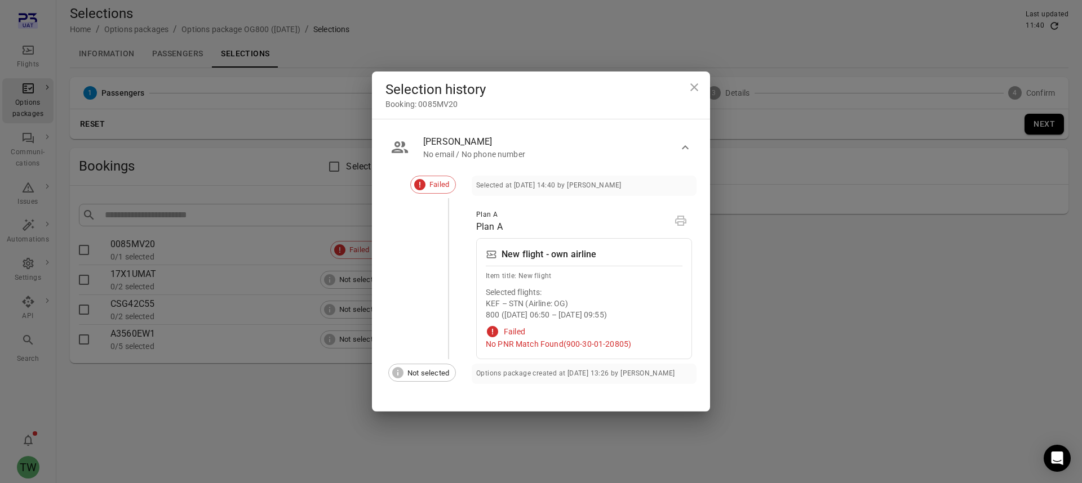
click at [687, 149] on icon "button" at bounding box center [685, 148] width 14 height 14
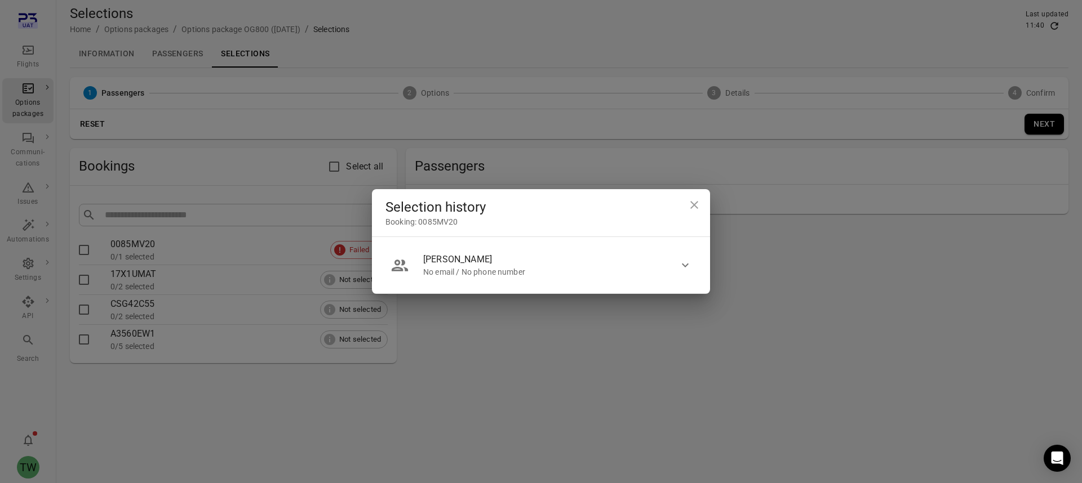
click at [658, 259] on div "[PERSON_NAME]" at bounding box center [550, 260] width 255 height 14
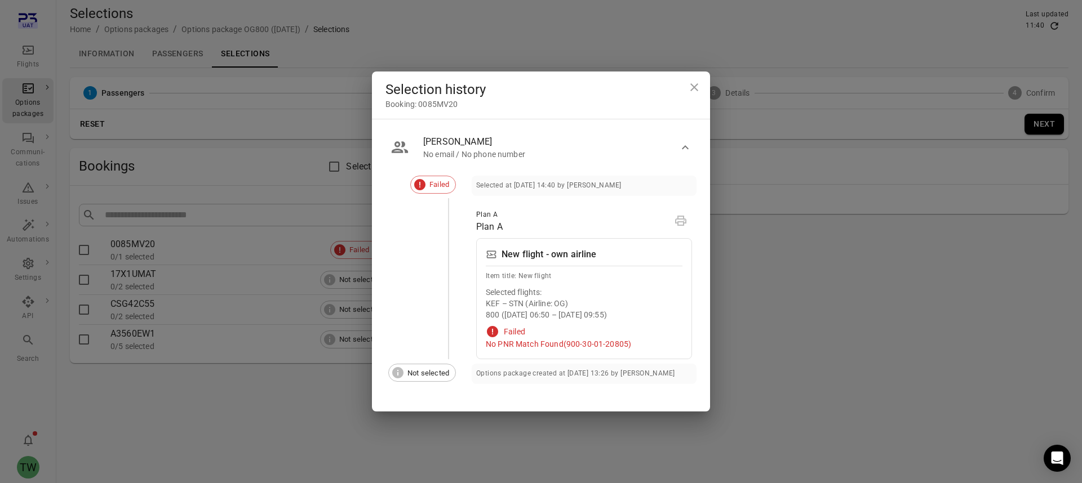
click at [695, 92] on icon "Close dialog" at bounding box center [694, 88] width 14 height 14
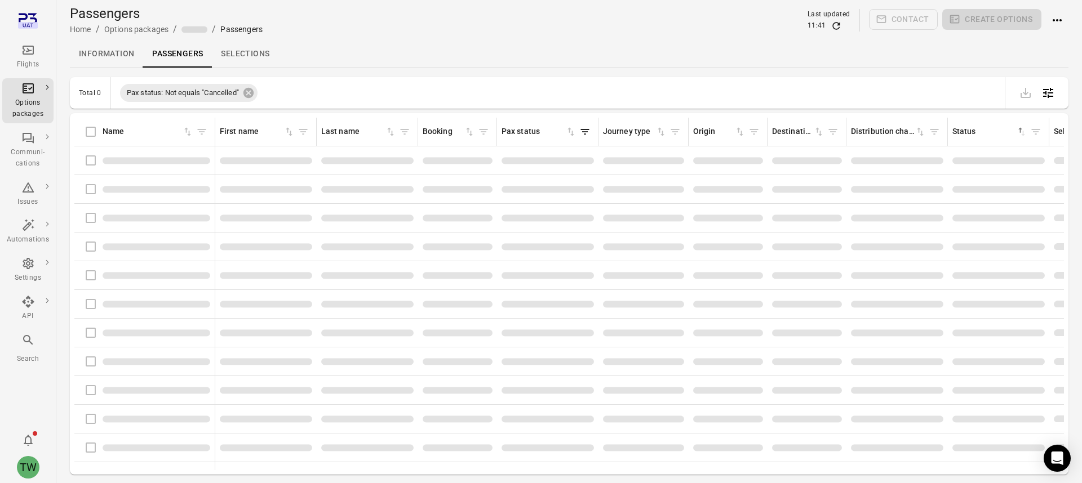
scroll to position [17, 0]
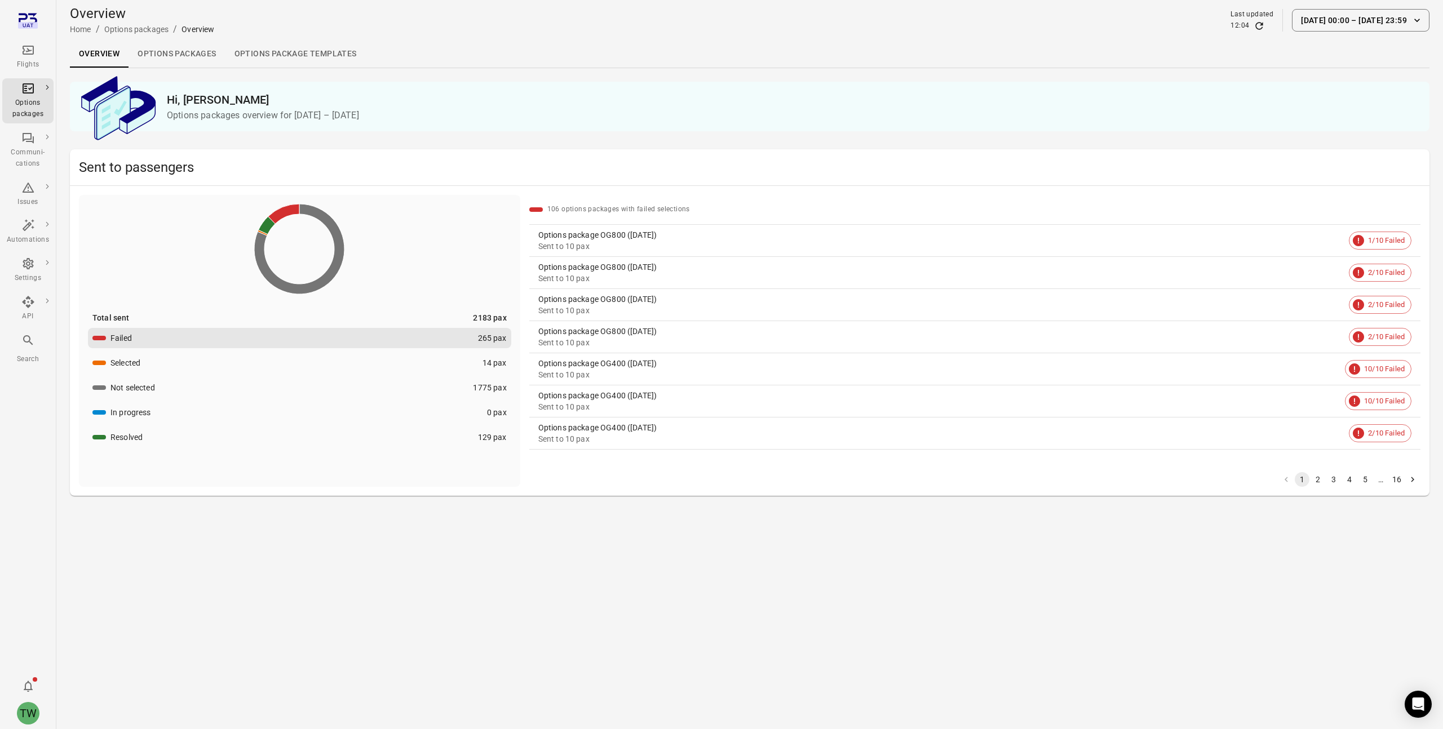
click at [34, 52] on icon "Main navigation" at bounding box center [28, 50] width 14 height 14
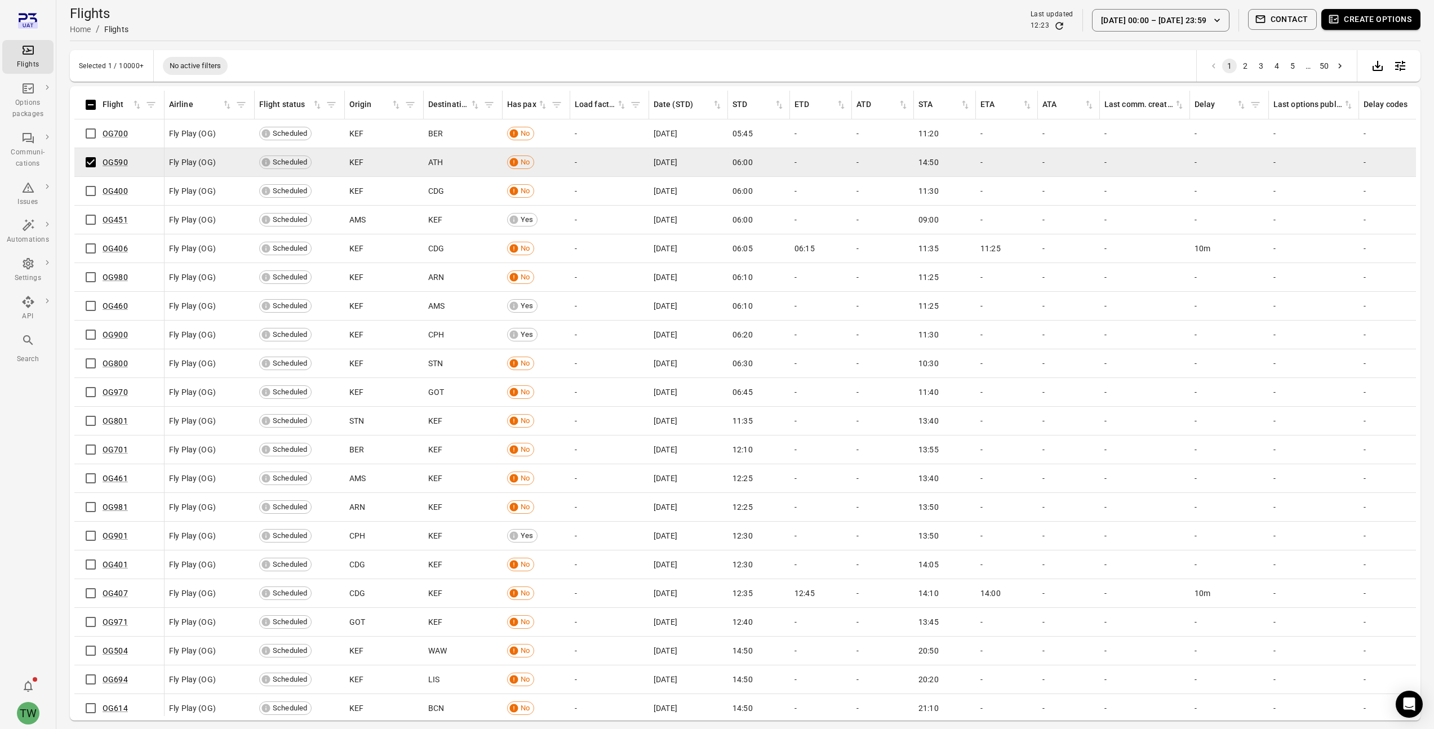
click at [1081, 23] on button "Create options" at bounding box center [1370, 19] width 99 height 21
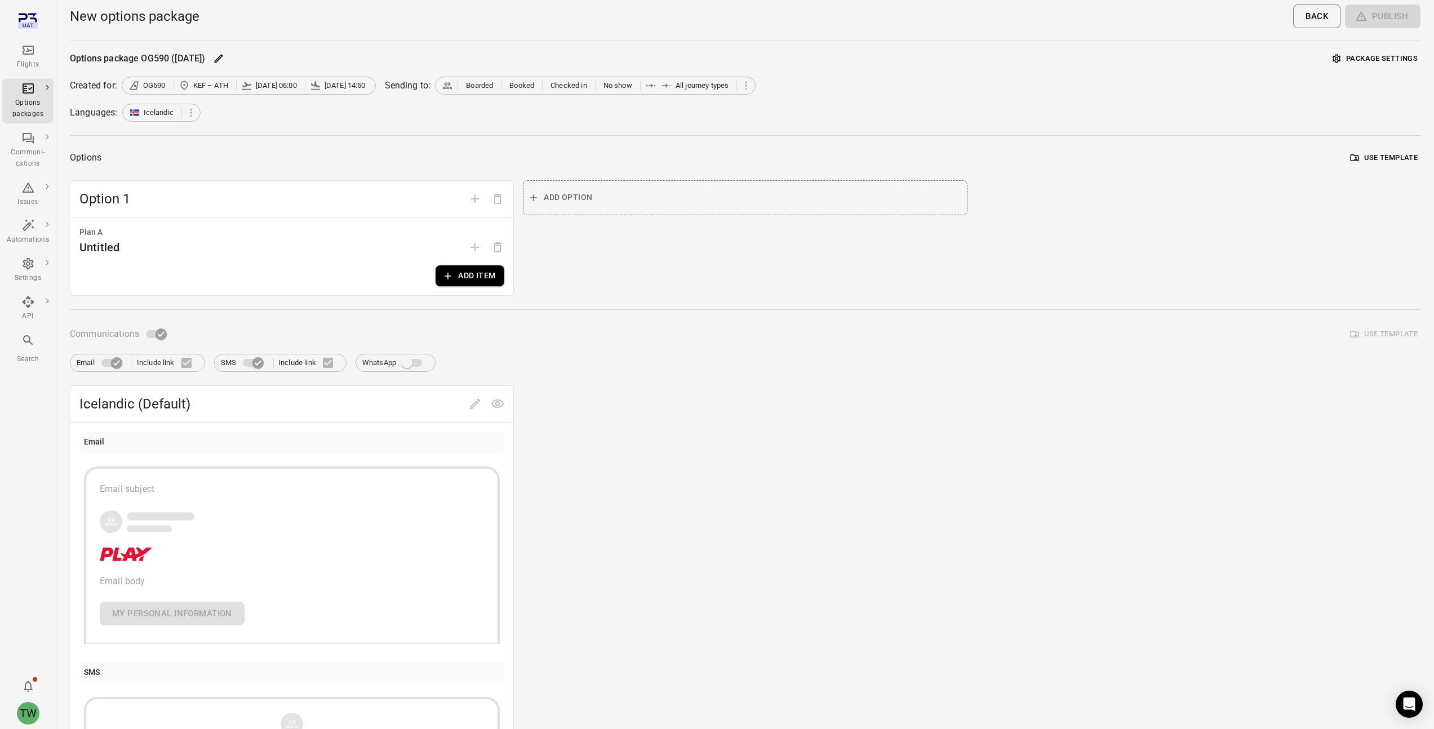
click at [1081, 50] on main "New options package Back Publish Options package OG590 ([DATE]) Package setting…" at bounding box center [745, 446] width 1378 height 892
click at [1081, 56] on button "Package settings" at bounding box center [1375, 58] width 91 height 17
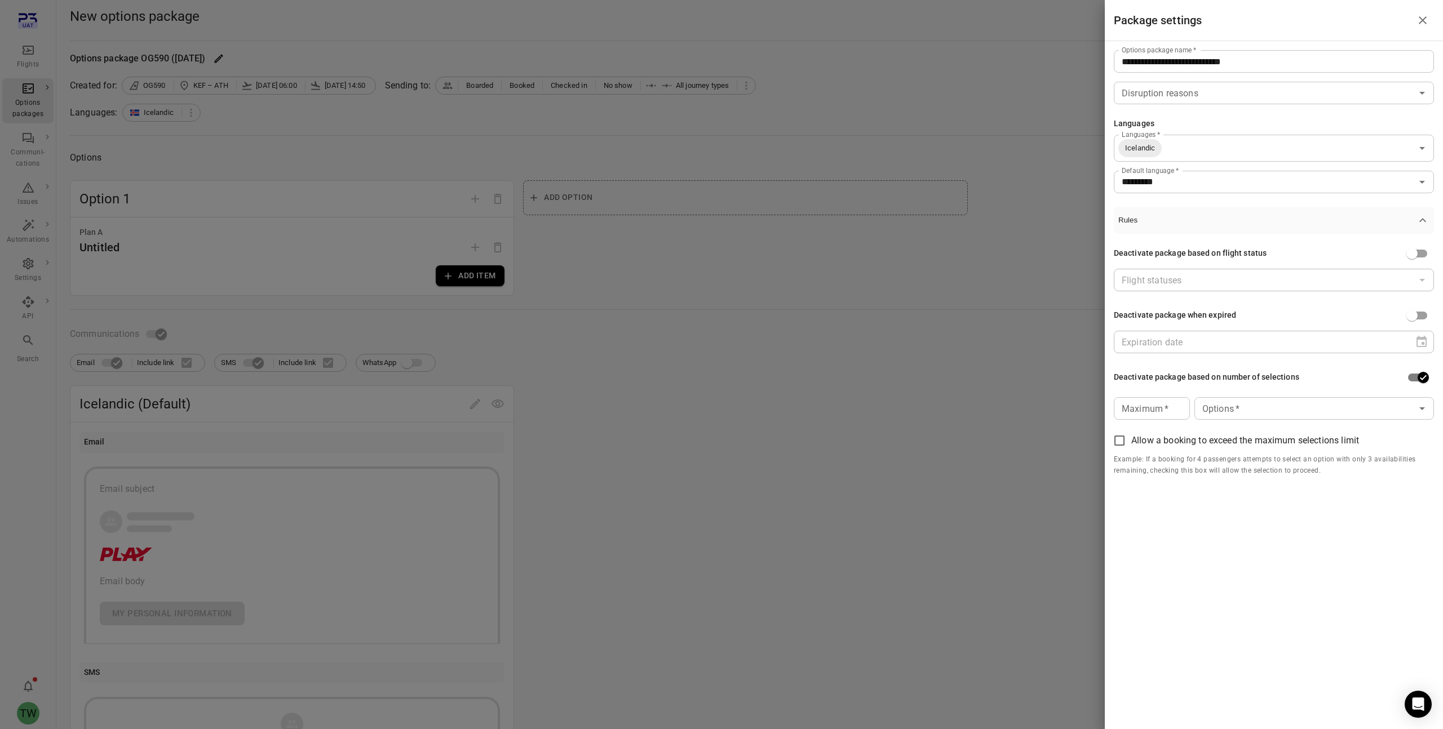
click at [1081, 409] on input "Maximum   *" at bounding box center [1151, 408] width 76 height 23
click at [1081, 406] on input "Options   *" at bounding box center [1304, 409] width 214 height 16
click at [1081, 432] on li "Option 1" at bounding box center [1313, 434] width 239 height 20
click at [1081, 407] on input "Options   *" at bounding box center [1321, 409] width 152 height 16
click at [1081, 483] on div "**********" at bounding box center [1273, 364] width 338 height 729
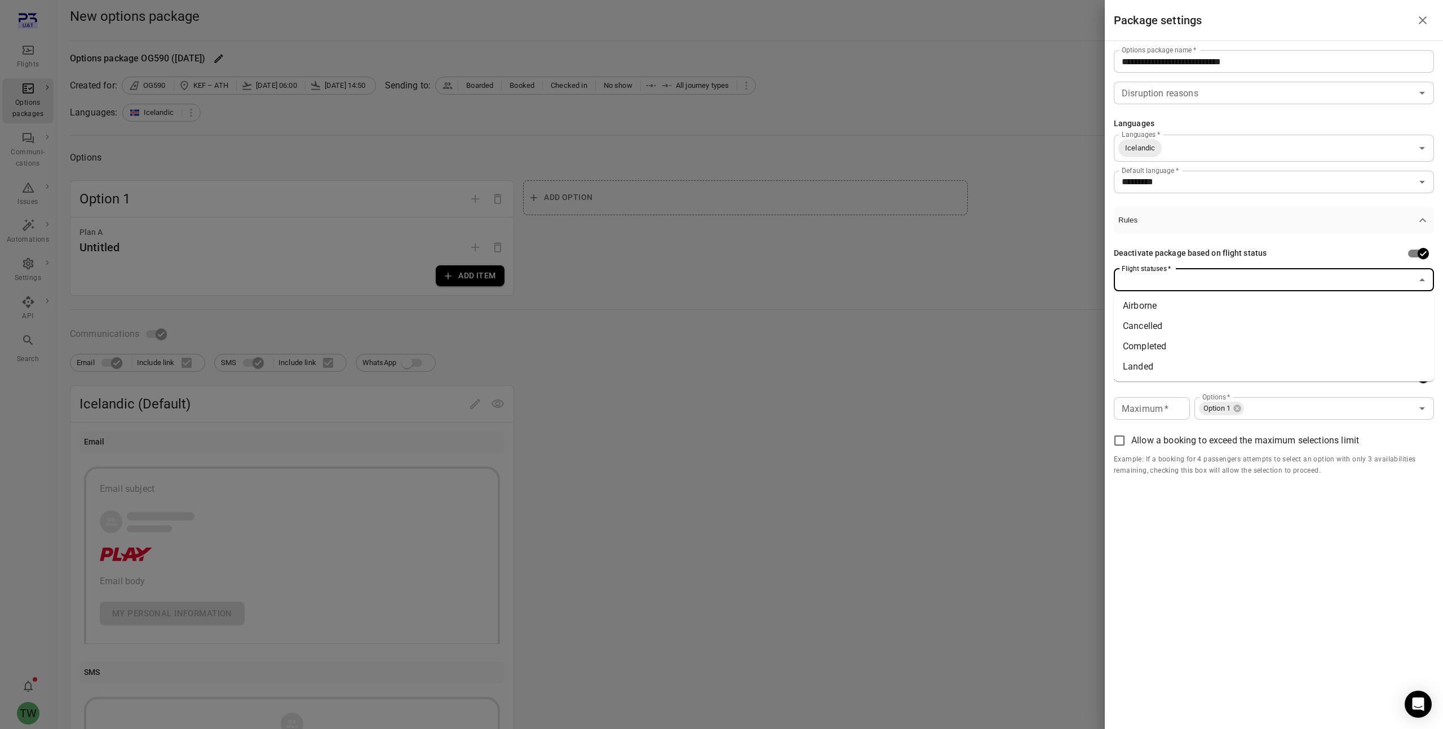
click at [1081, 285] on input "Flight statuses   *" at bounding box center [1264, 280] width 295 height 16
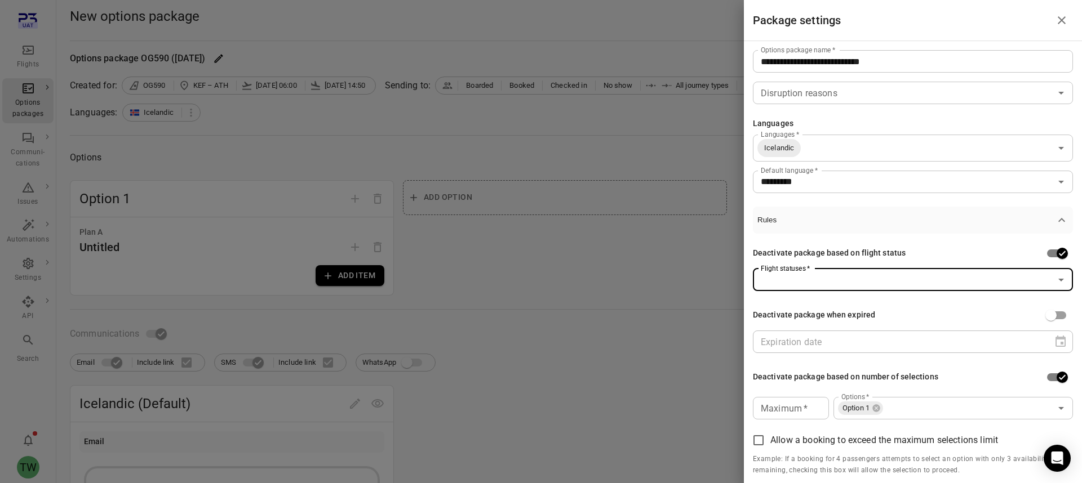
click at [721, 104] on div at bounding box center [541, 241] width 1082 height 483
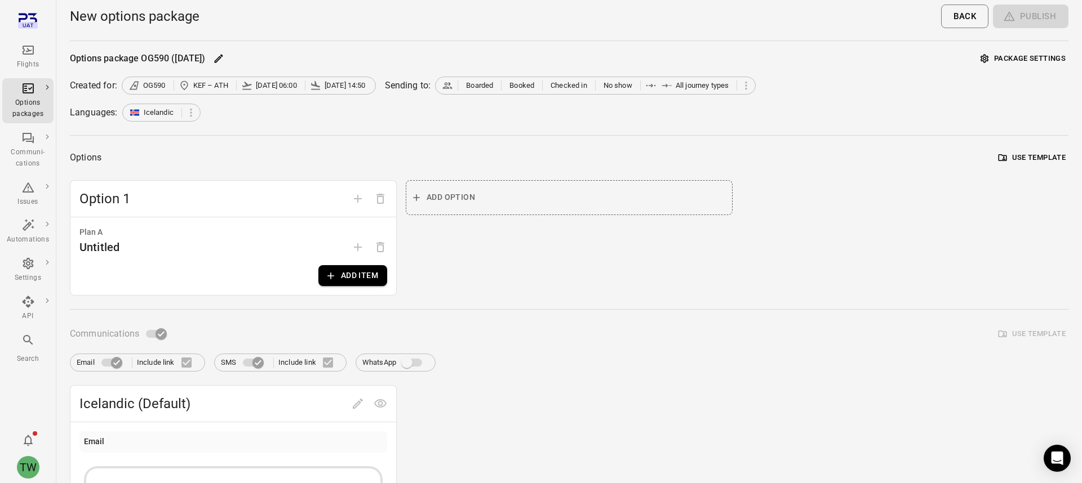
click at [338, 274] on button "Add item" at bounding box center [352, 275] width 69 height 21
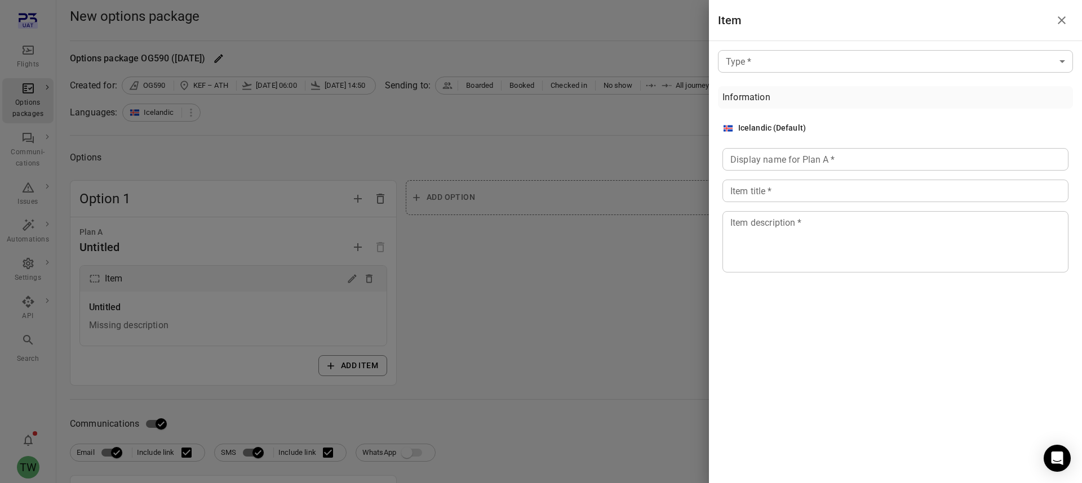
click at [761, 60] on body "Flights Options packages Communi-cations Issues Automations Settings API Search…" at bounding box center [541, 491] width 1082 height 982
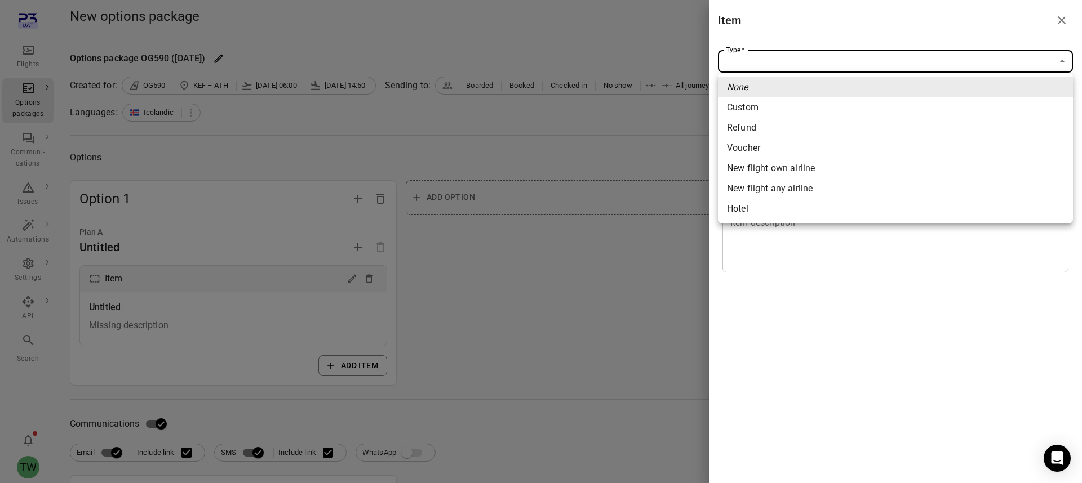
click at [757, 212] on span "Hotel" at bounding box center [895, 209] width 337 height 14
type input "*****"
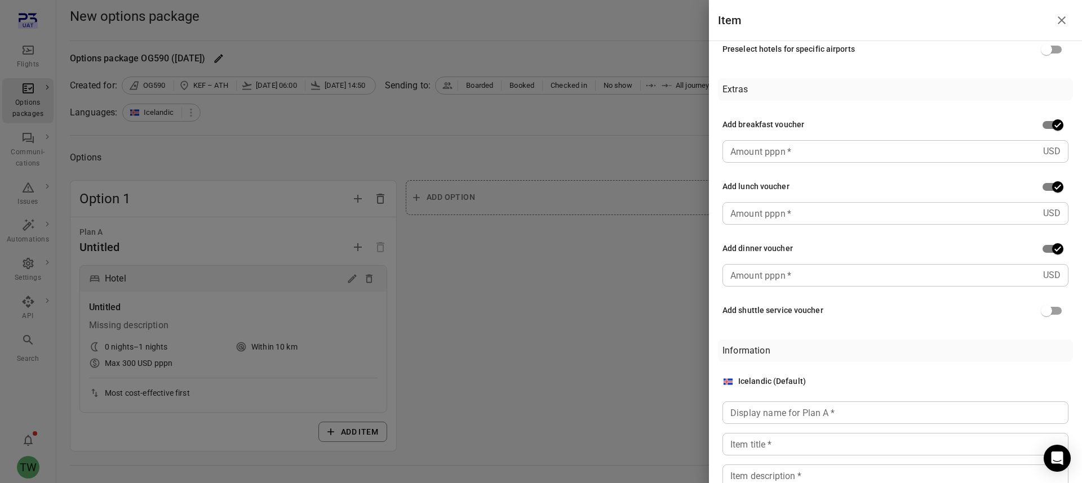
scroll to position [322, 0]
